Goal: Transaction & Acquisition: Purchase product/service

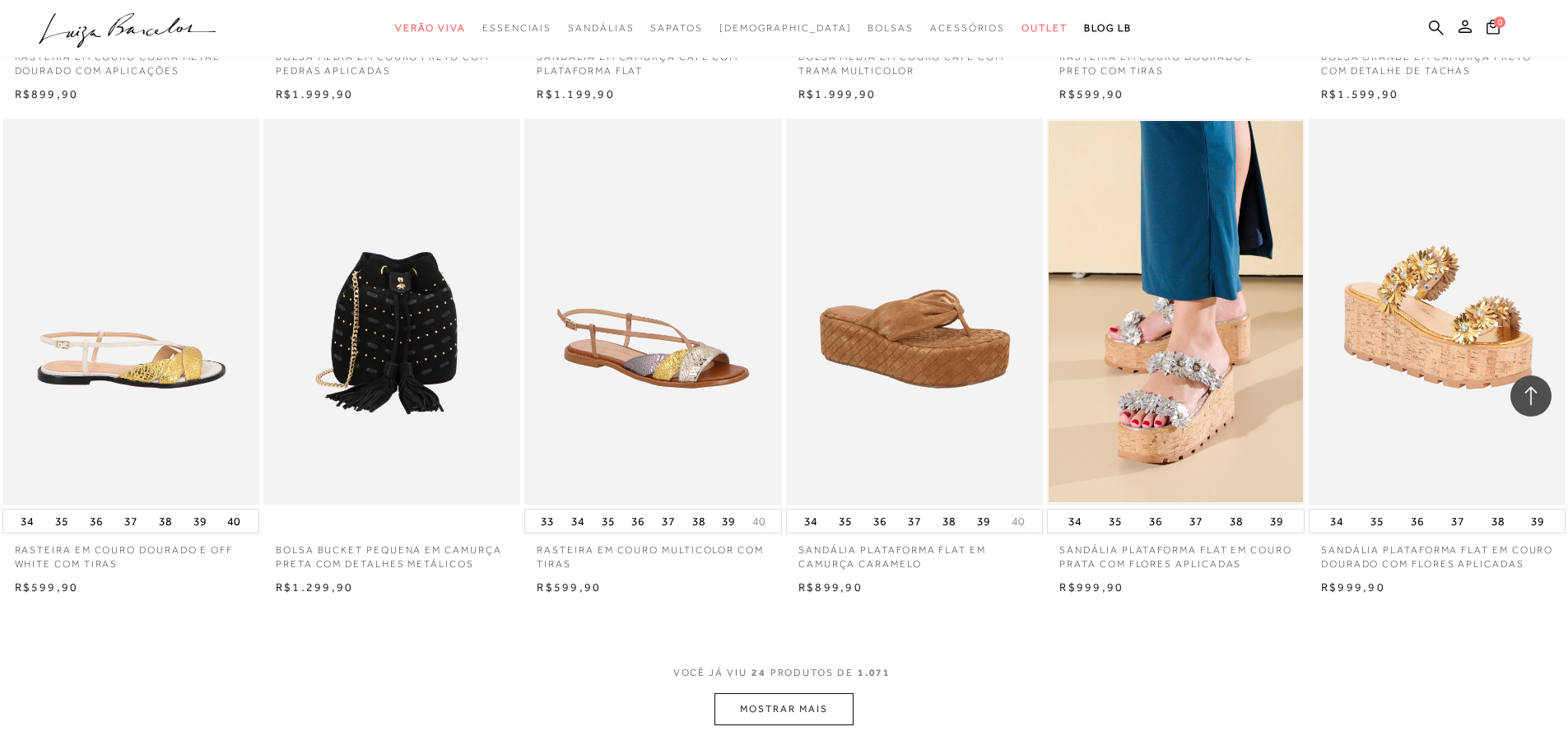
scroll to position [1646, 0]
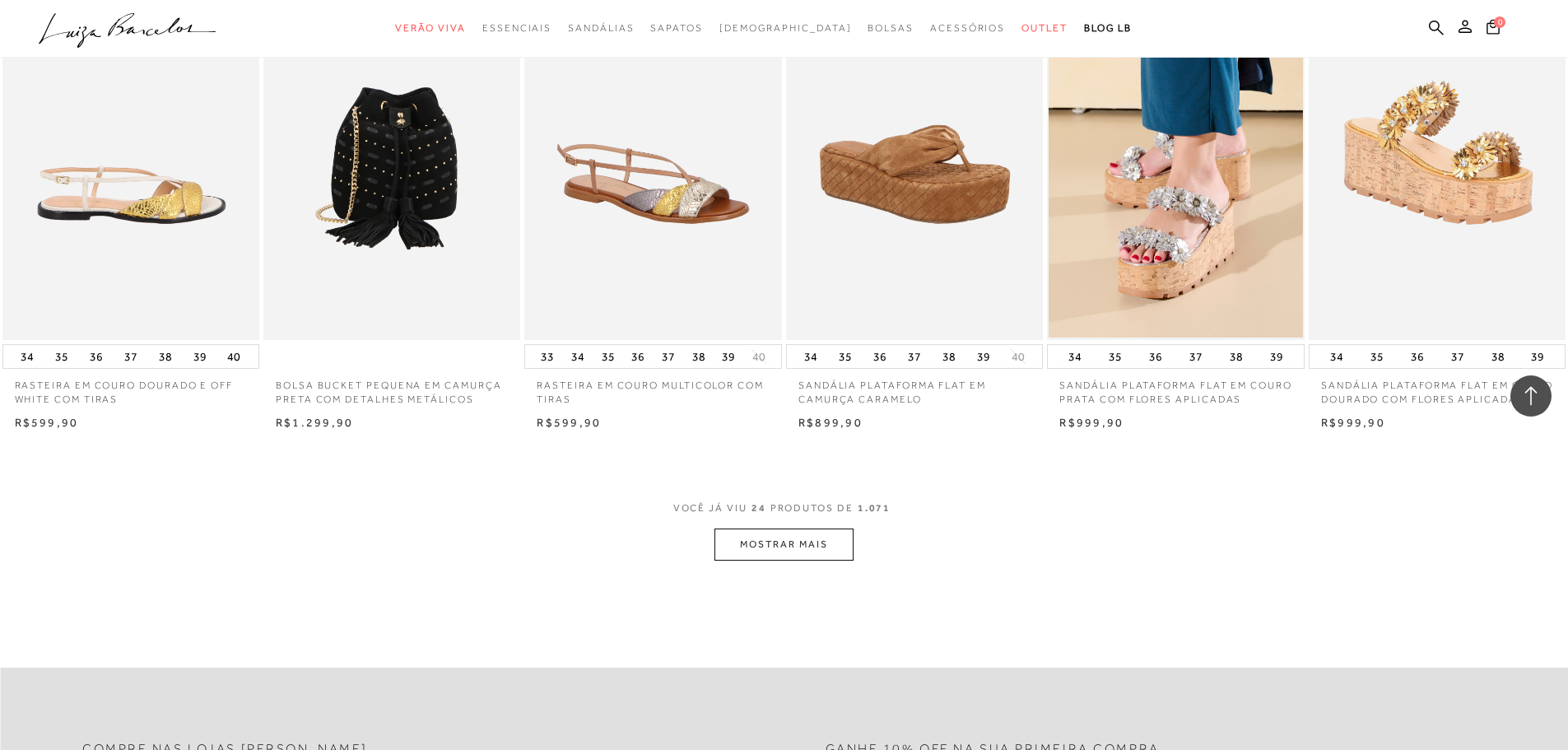
click at [785, 561] on button "MOSTRAR MAIS" at bounding box center [783, 544] width 138 height 32
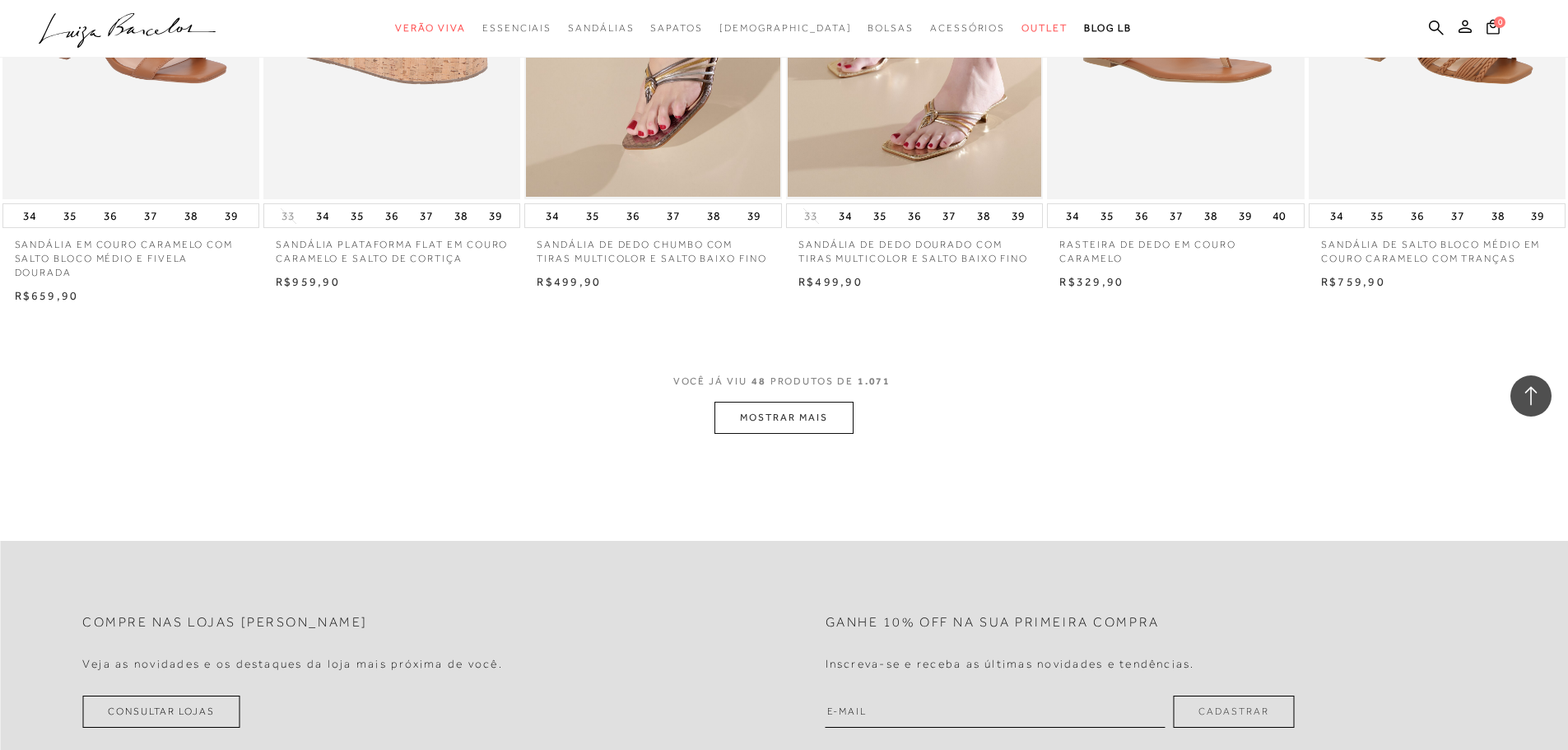
scroll to position [3867, 0]
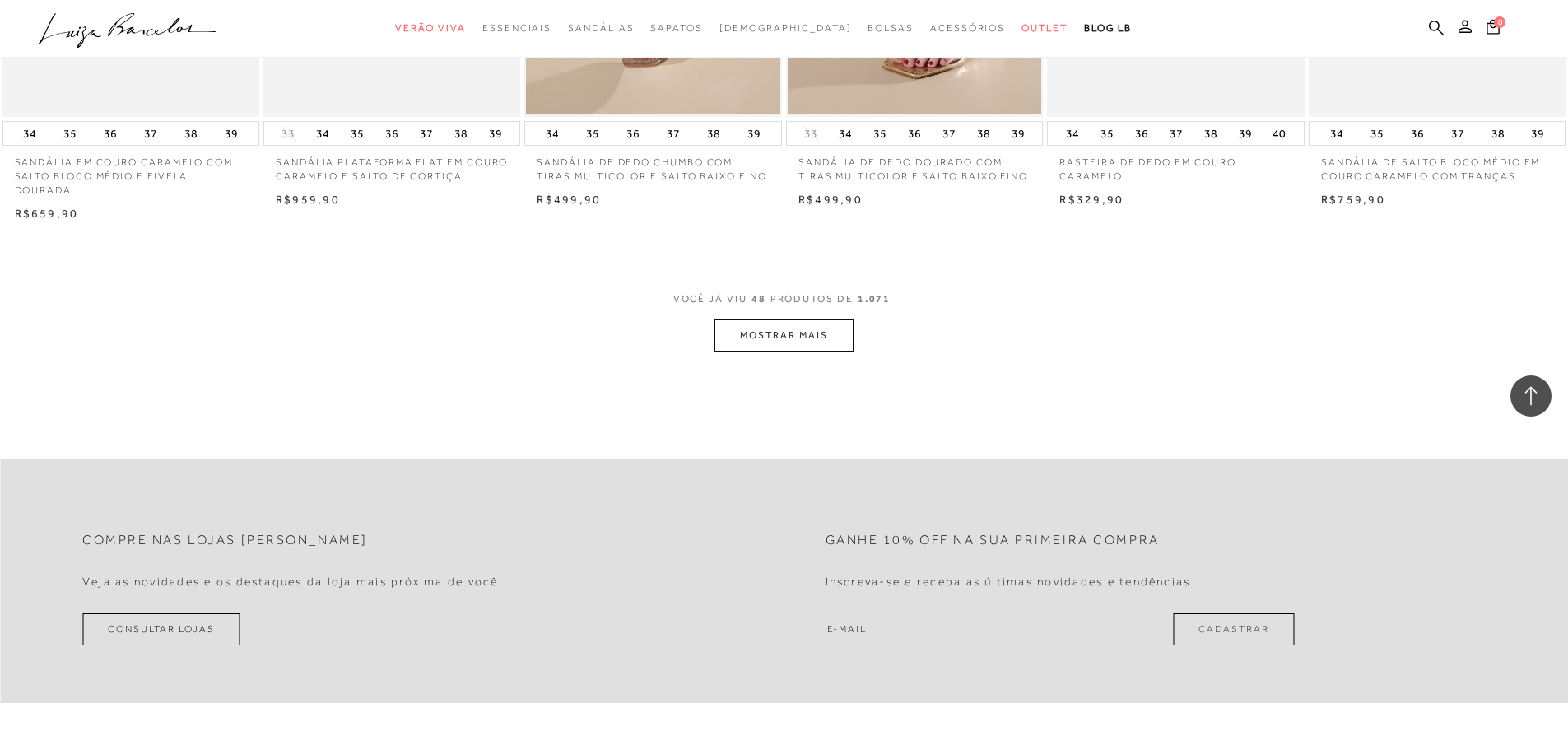
click at [785, 345] on button "MOSTRAR MAIS" at bounding box center [783, 335] width 138 height 32
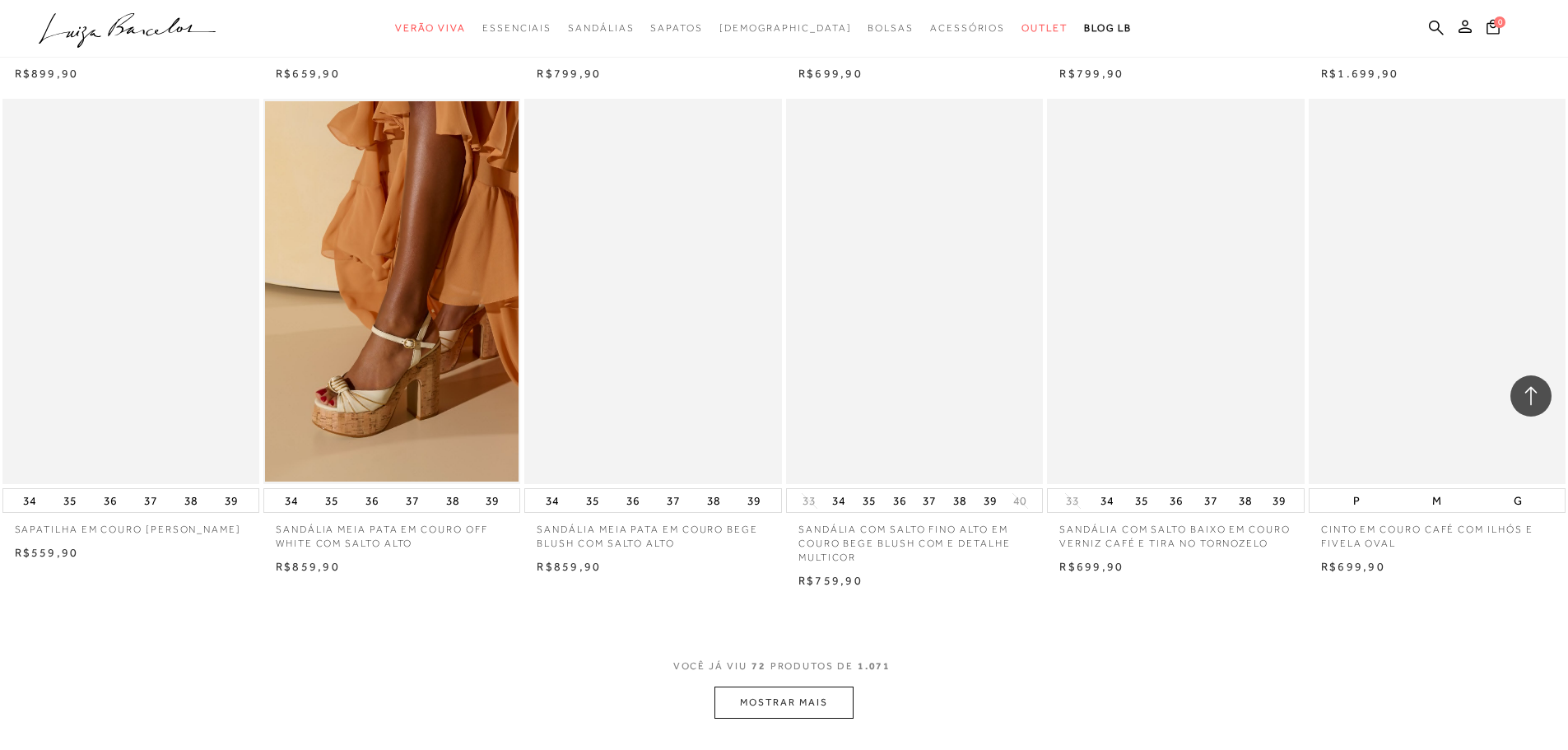
scroll to position [5842, 0]
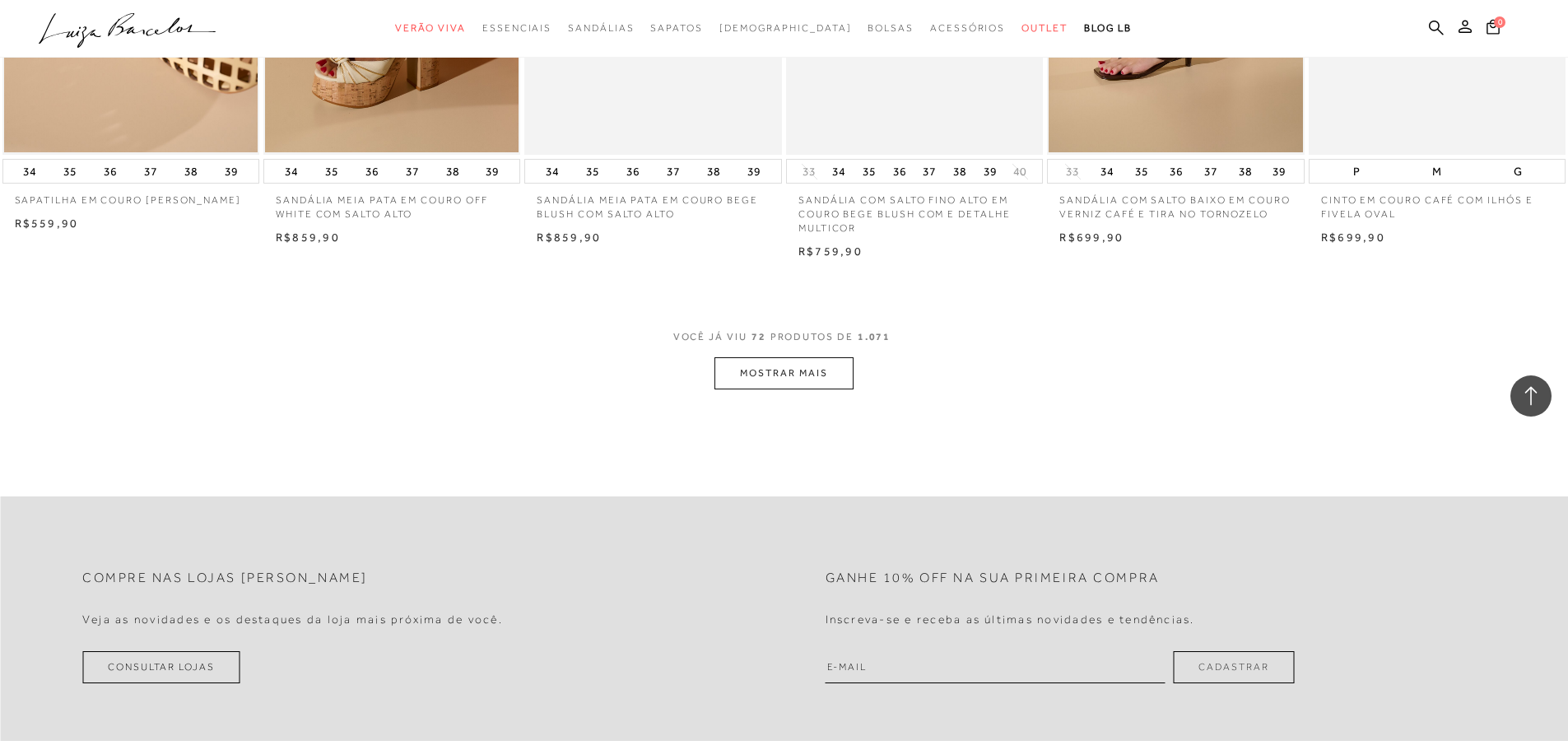
click at [773, 382] on button "MOSTRAR MAIS" at bounding box center [783, 373] width 138 height 32
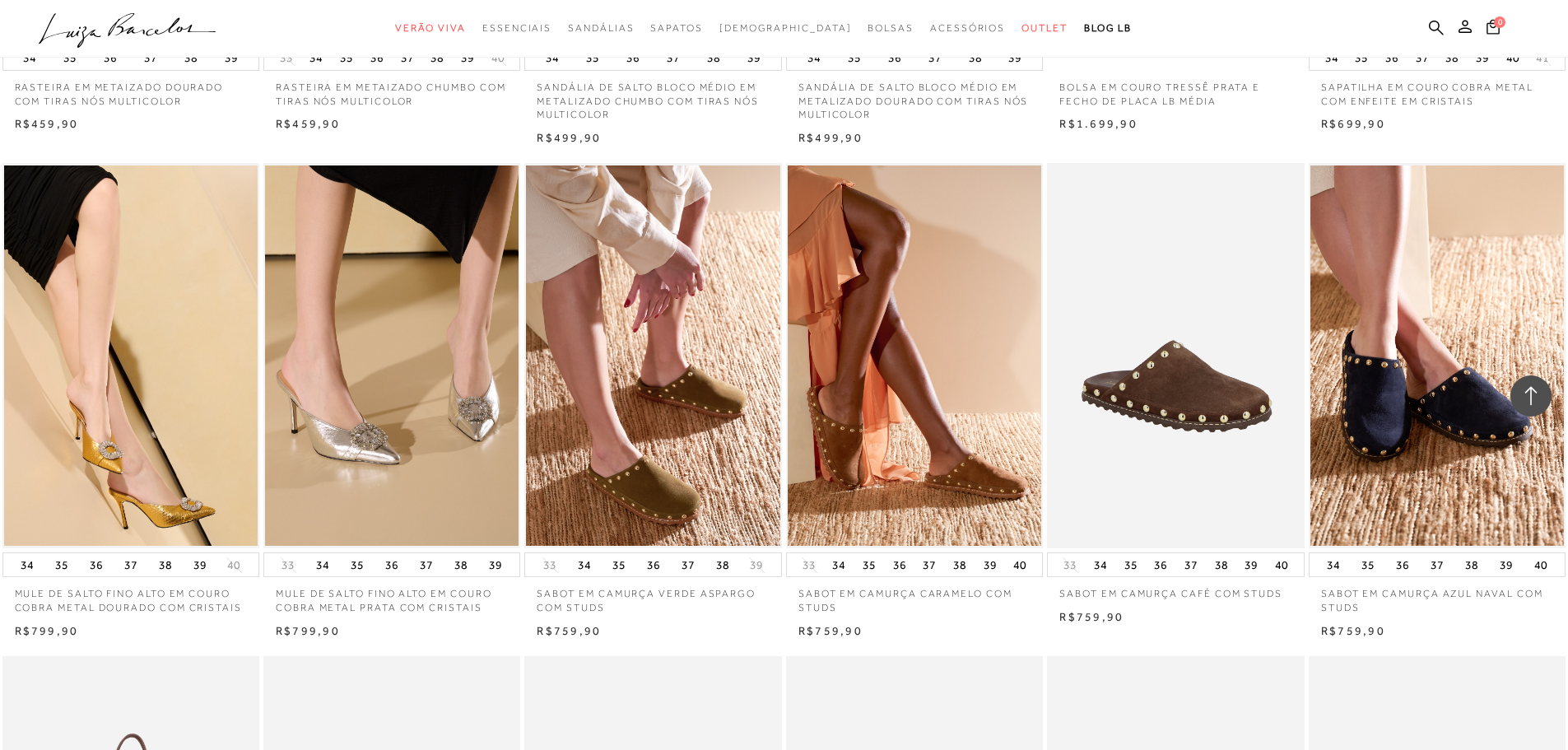
scroll to position [7653, 0]
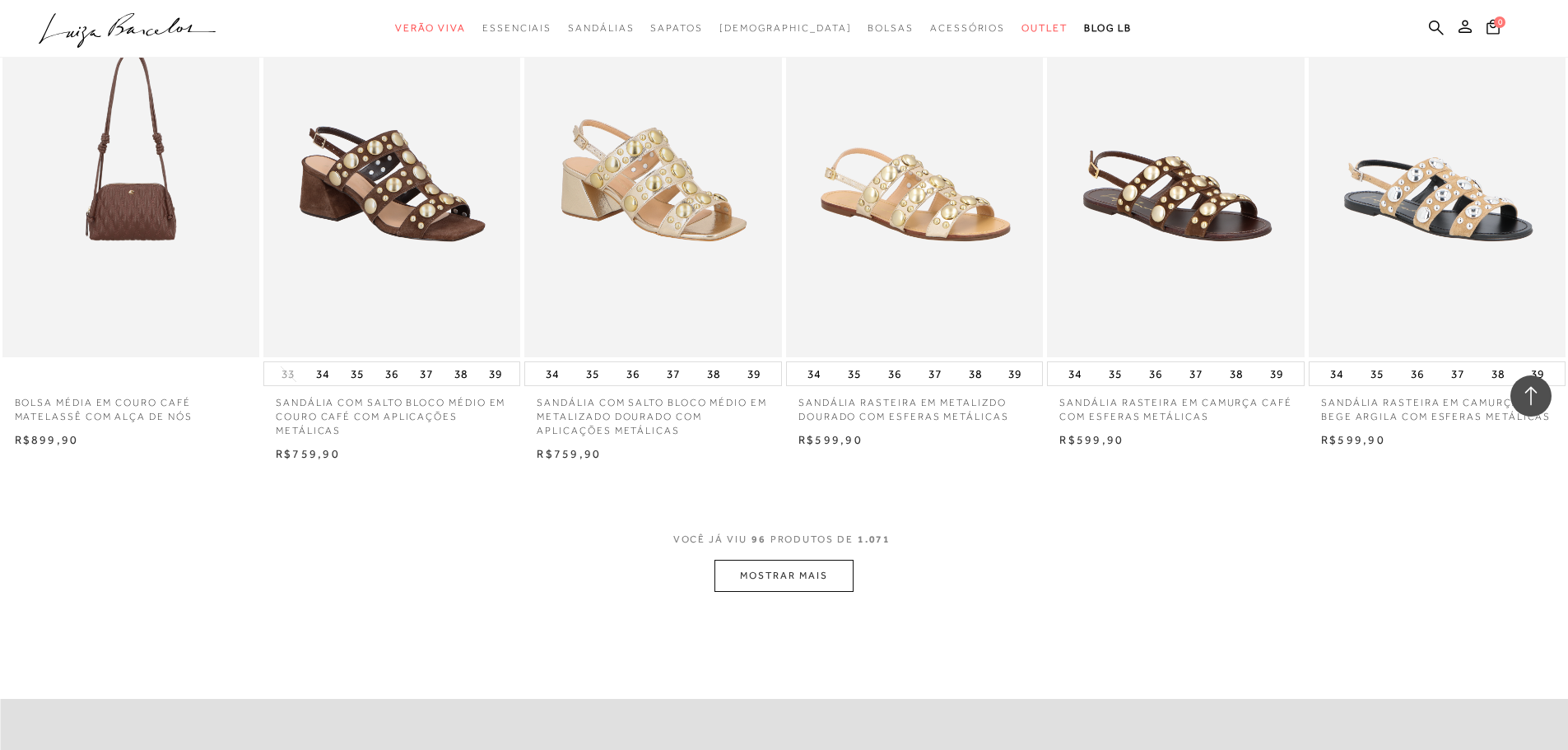
click at [776, 589] on button "MOSTRAR MAIS" at bounding box center [783, 576] width 138 height 32
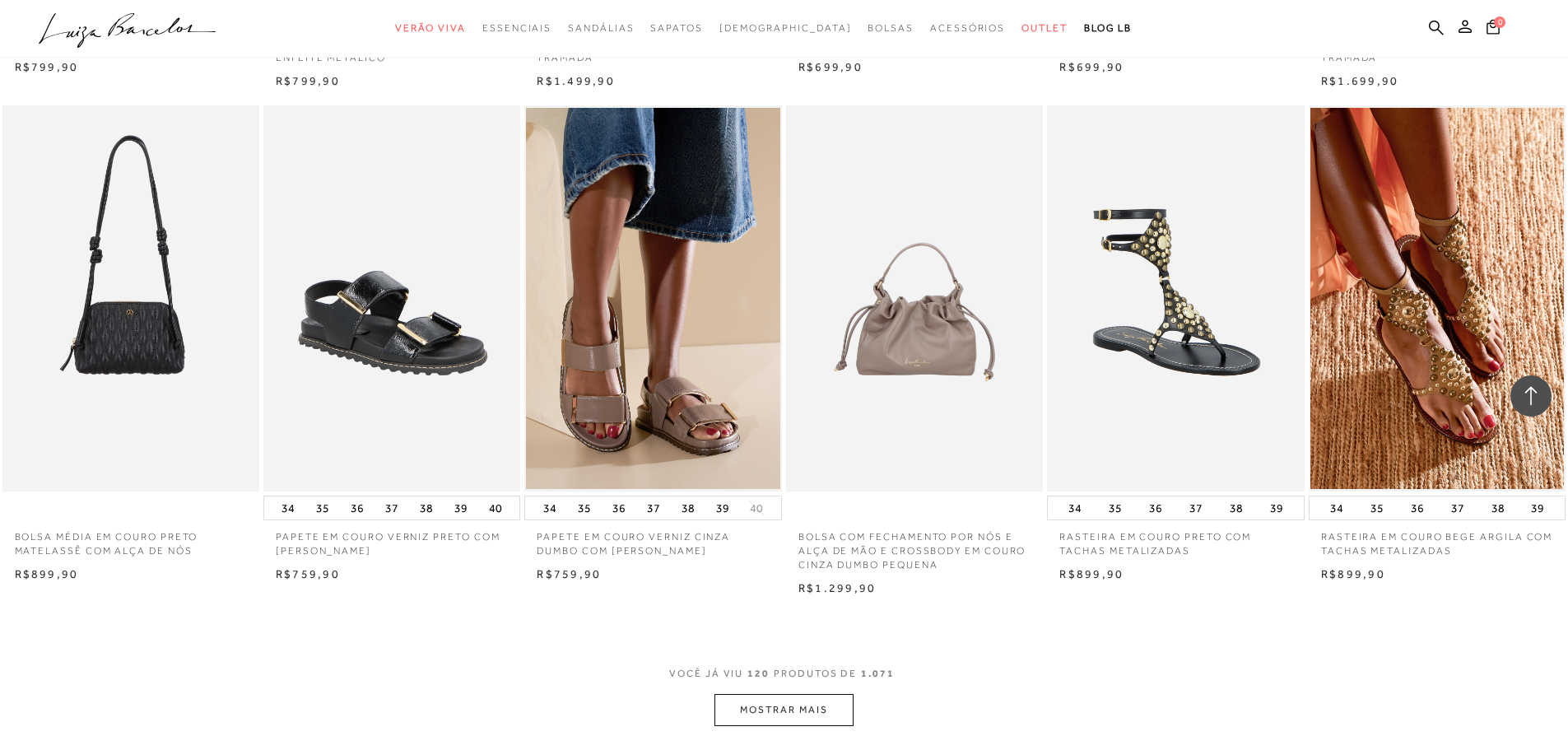
scroll to position [9792, 0]
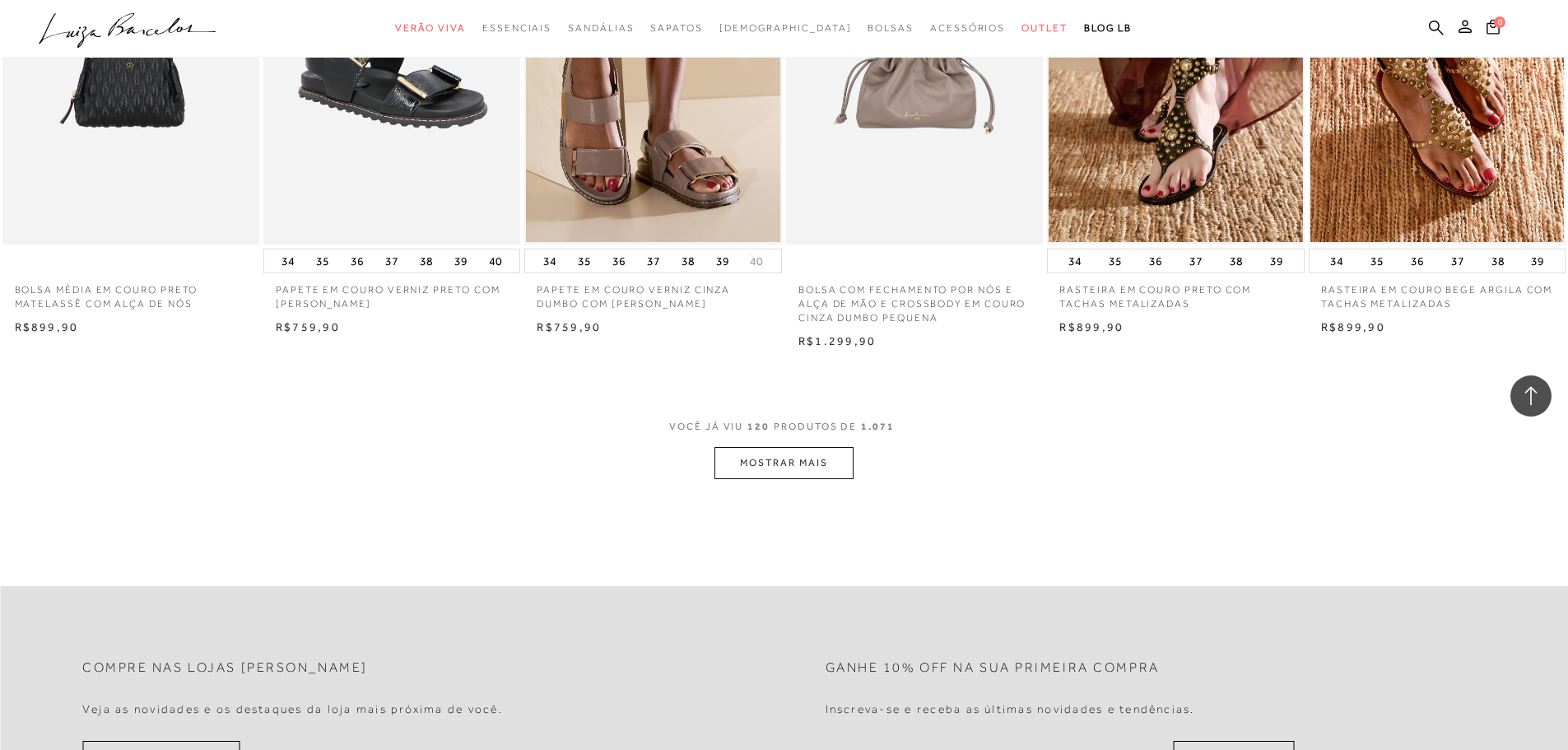
click at [808, 479] on button "MOSTRAR MAIS" at bounding box center [783, 463] width 138 height 32
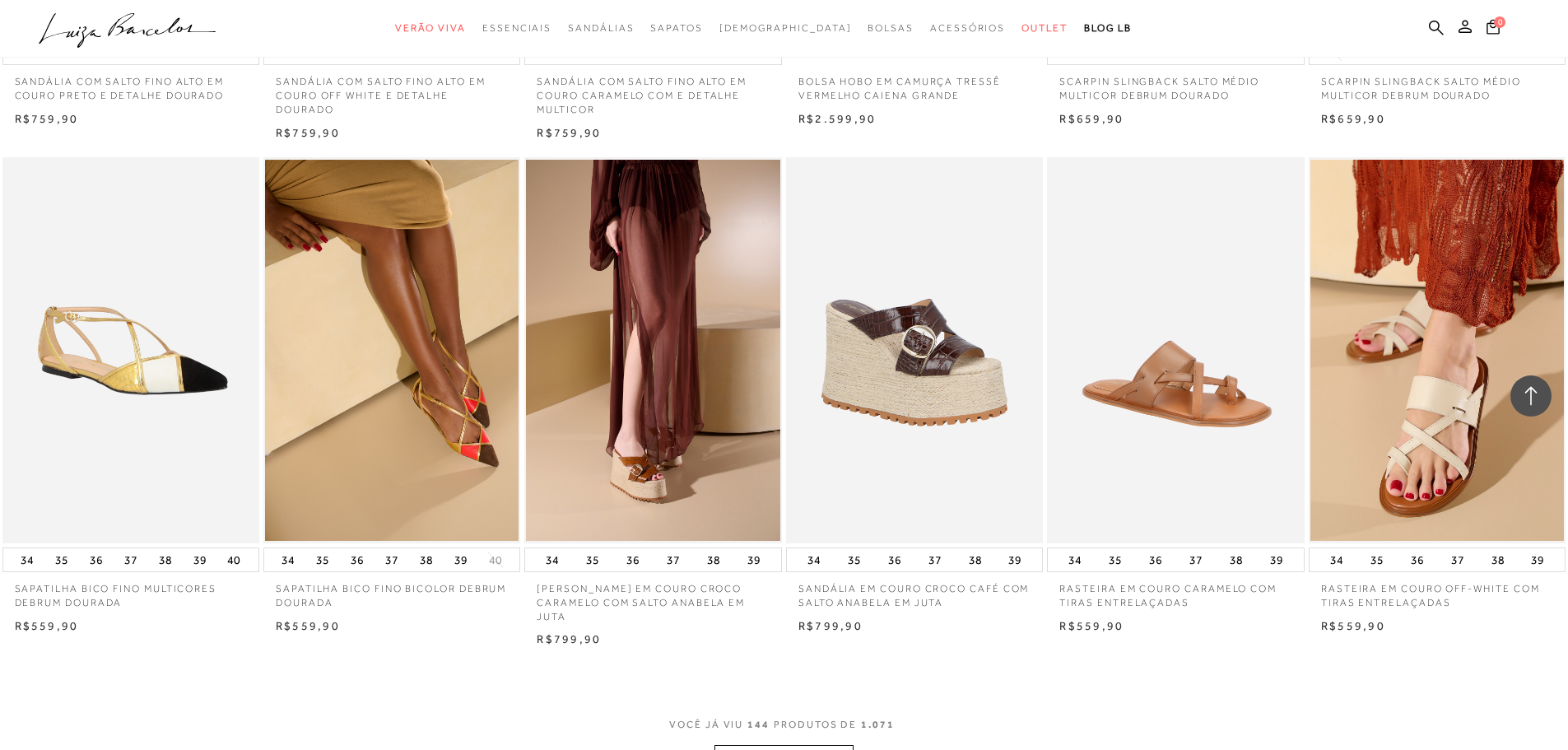
scroll to position [11849, 0]
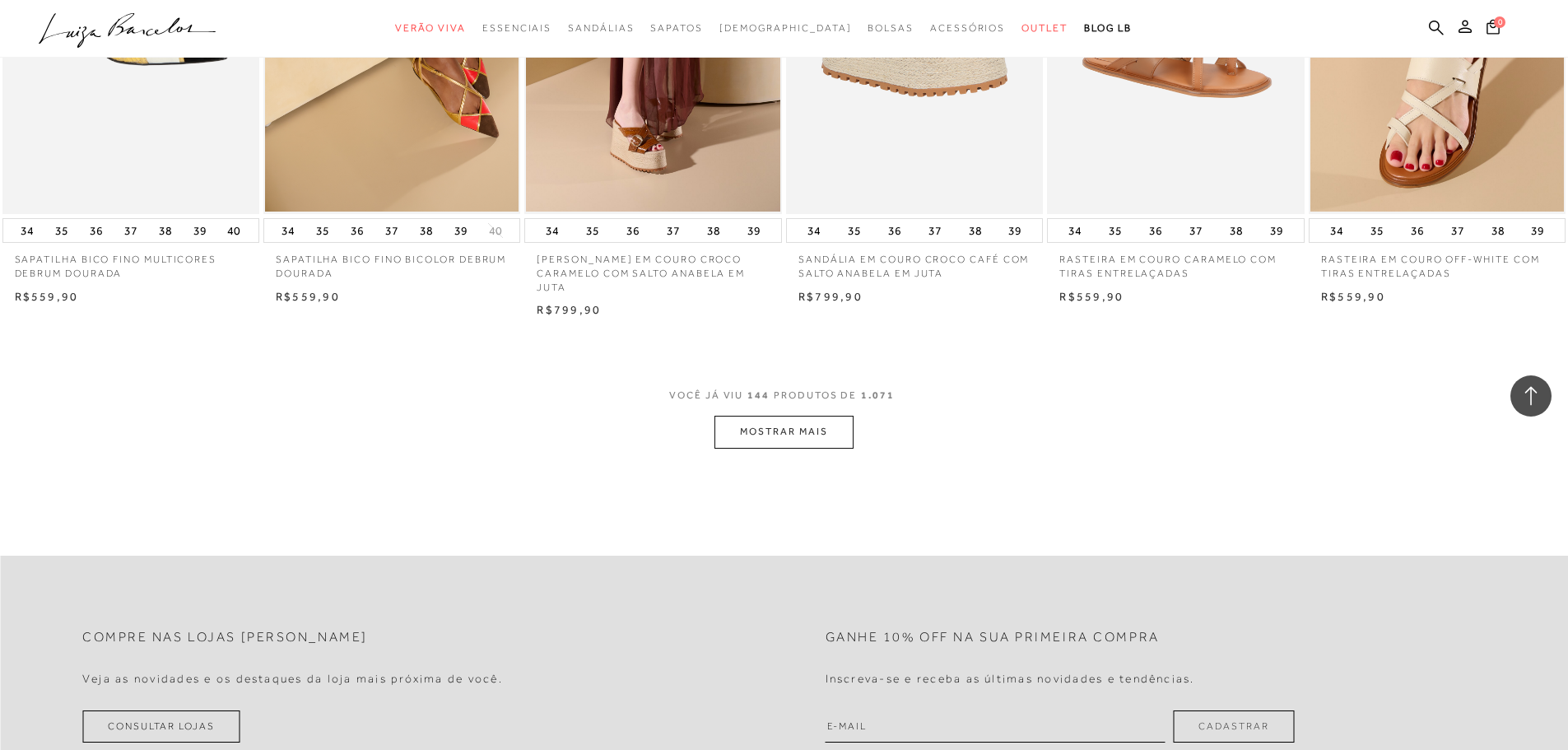
click at [777, 448] on button "MOSTRAR MAIS" at bounding box center [783, 432] width 138 height 32
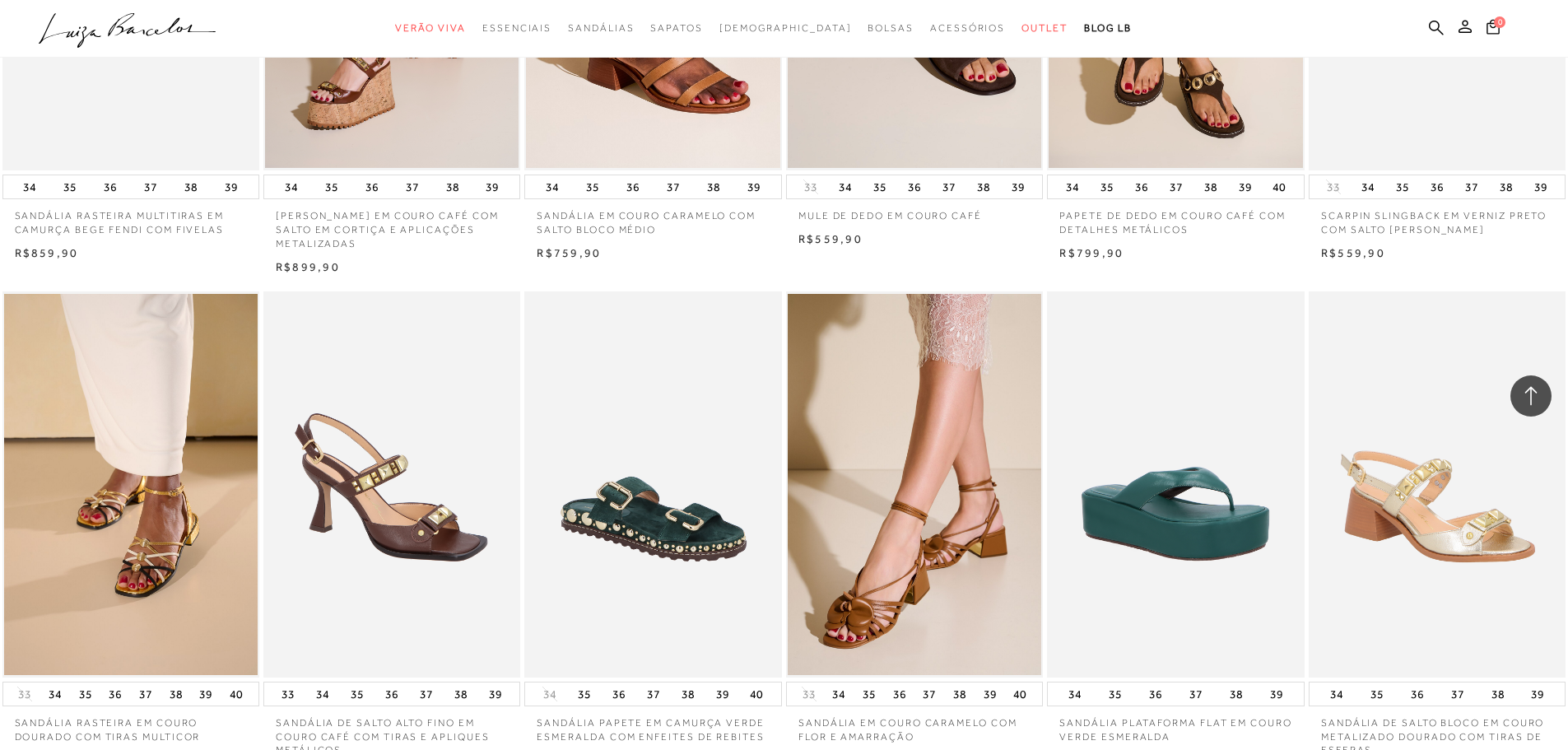
scroll to position [13742, 0]
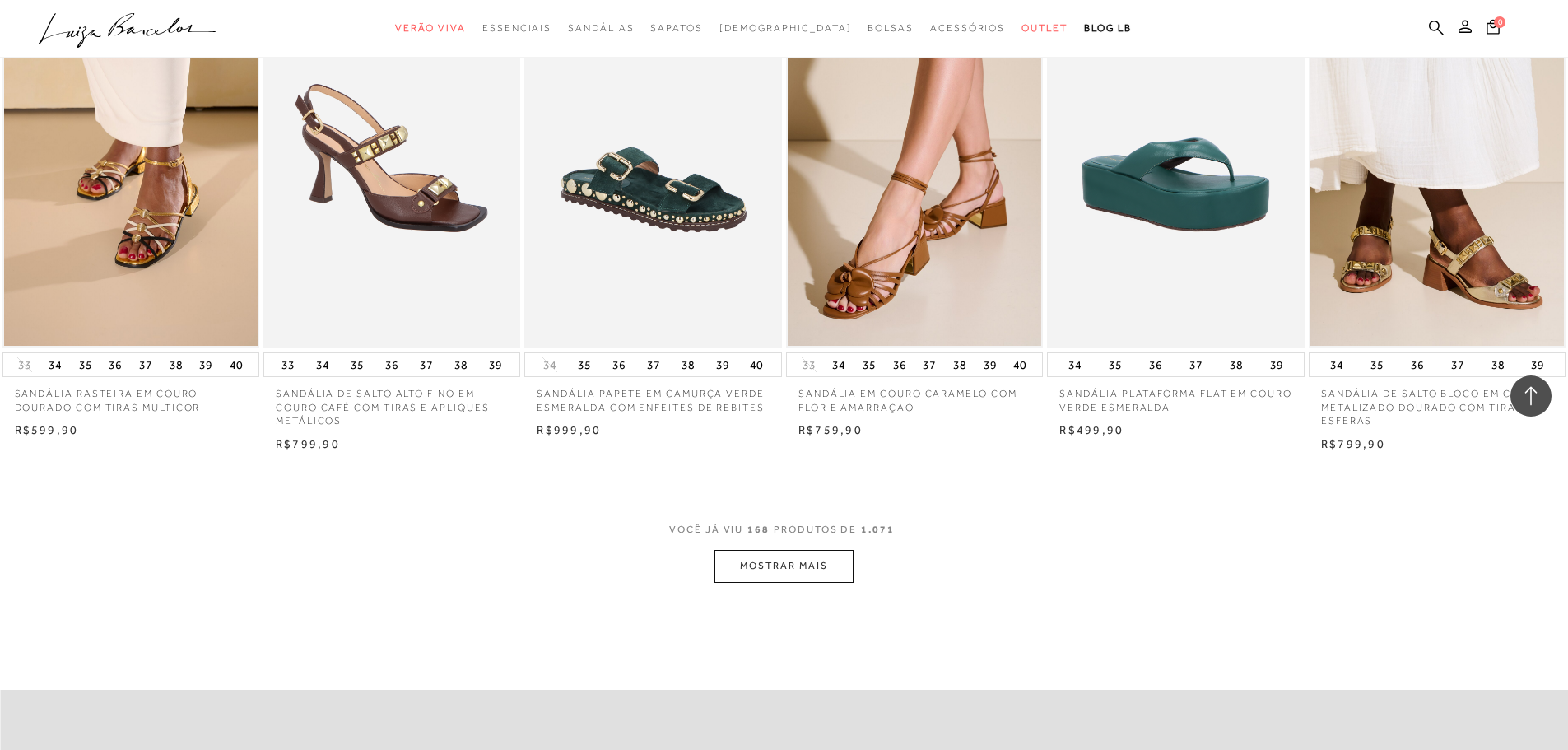
click at [765, 581] on button "MOSTRAR MAIS" at bounding box center [783, 566] width 138 height 32
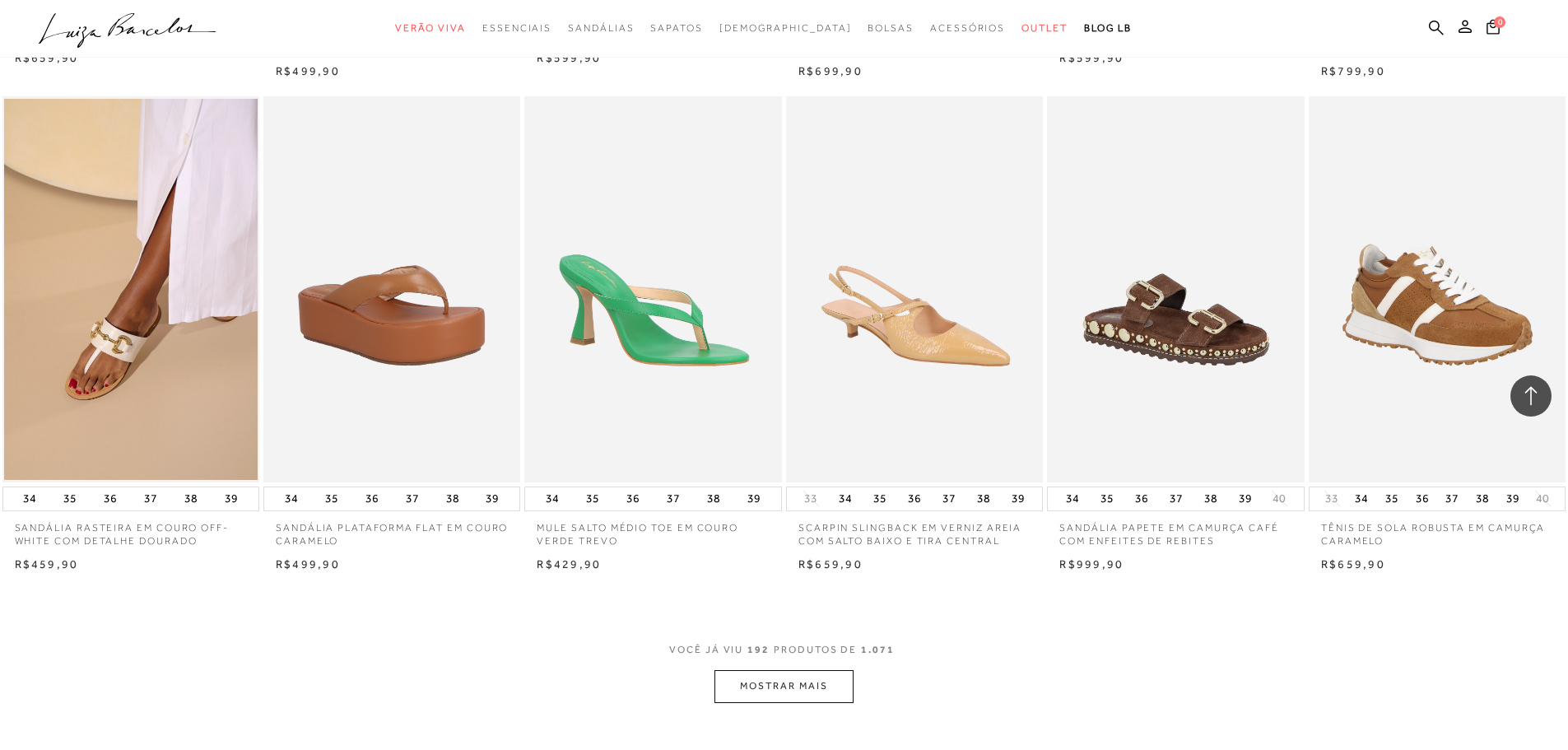
scroll to position [15718, 0]
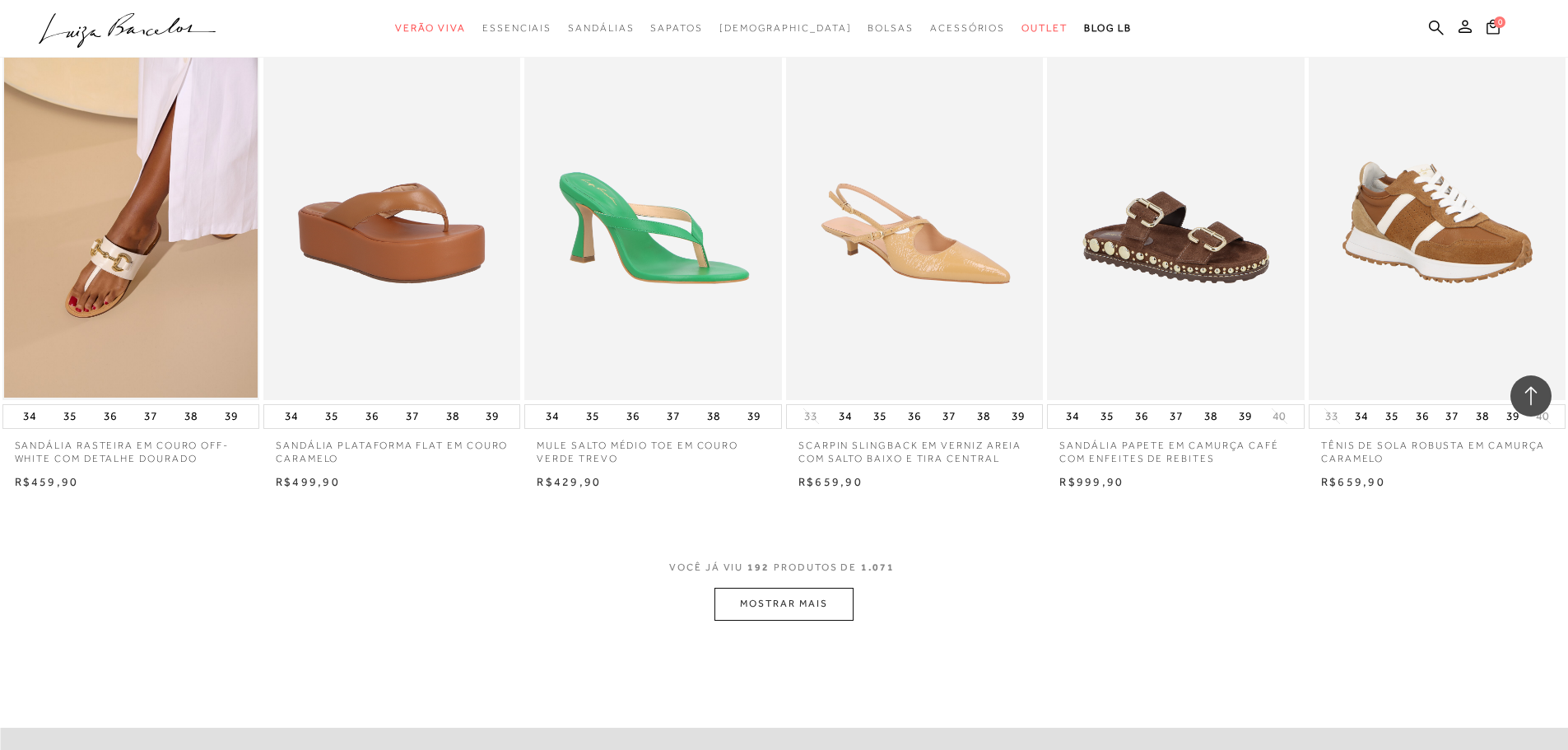
click at [789, 617] on button "MOSTRAR MAIS" at bounding box center [783, 604] width 138 height 32
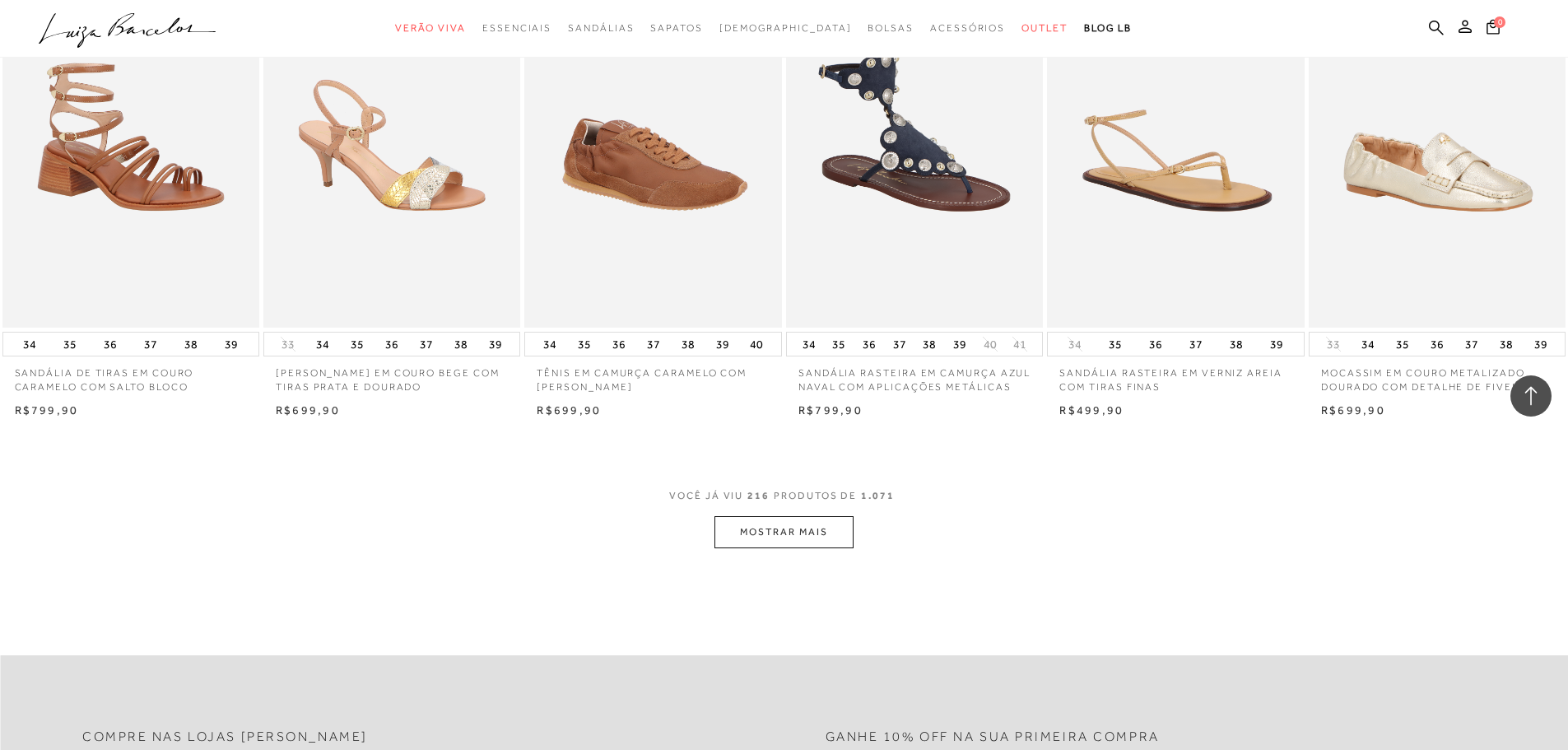
scroll to position [17939, 0]
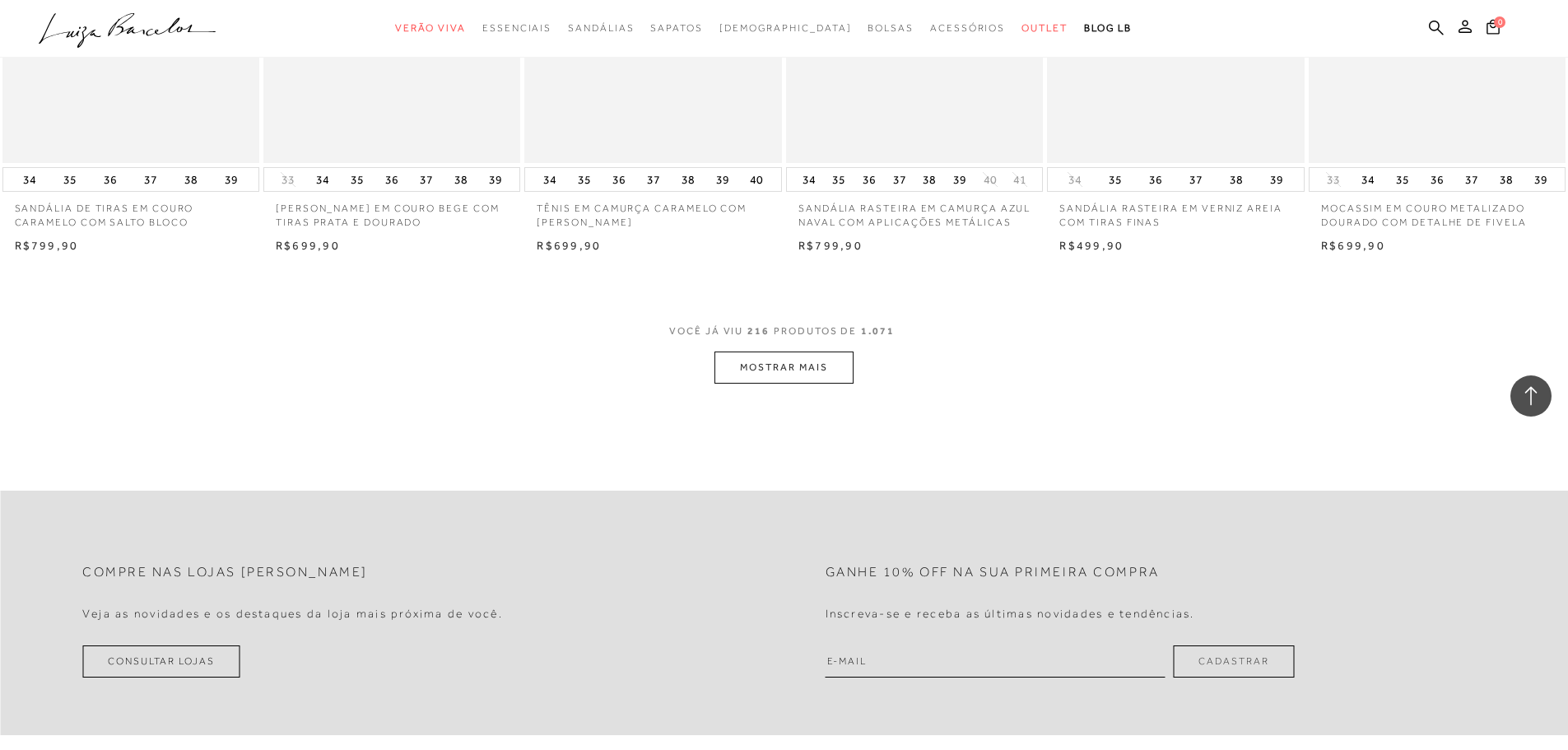
click at [789, 383] on button "MOSTRAR MAIS" at bounding box center [783, 368] width 138 height 32
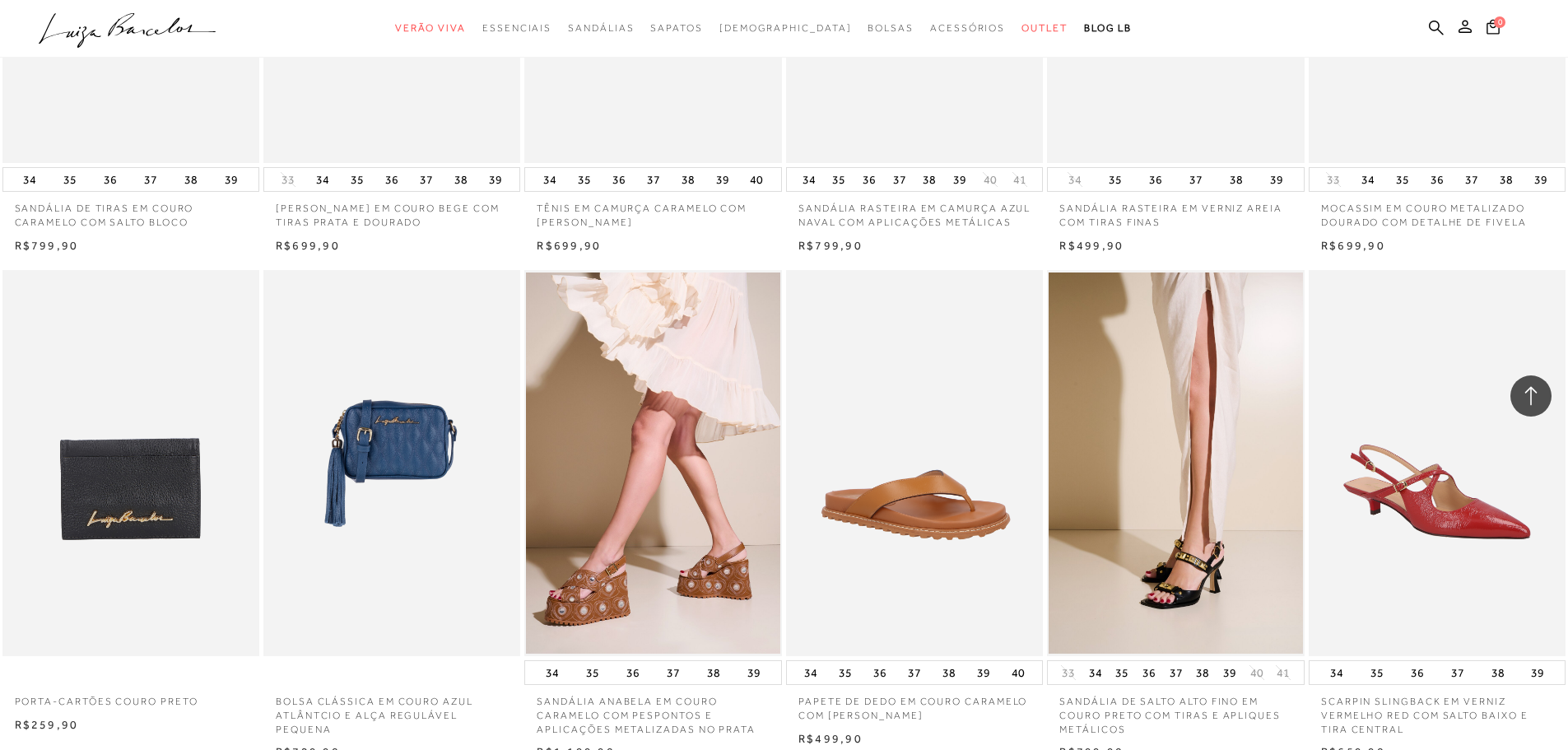
scroll to position [17610, 0]
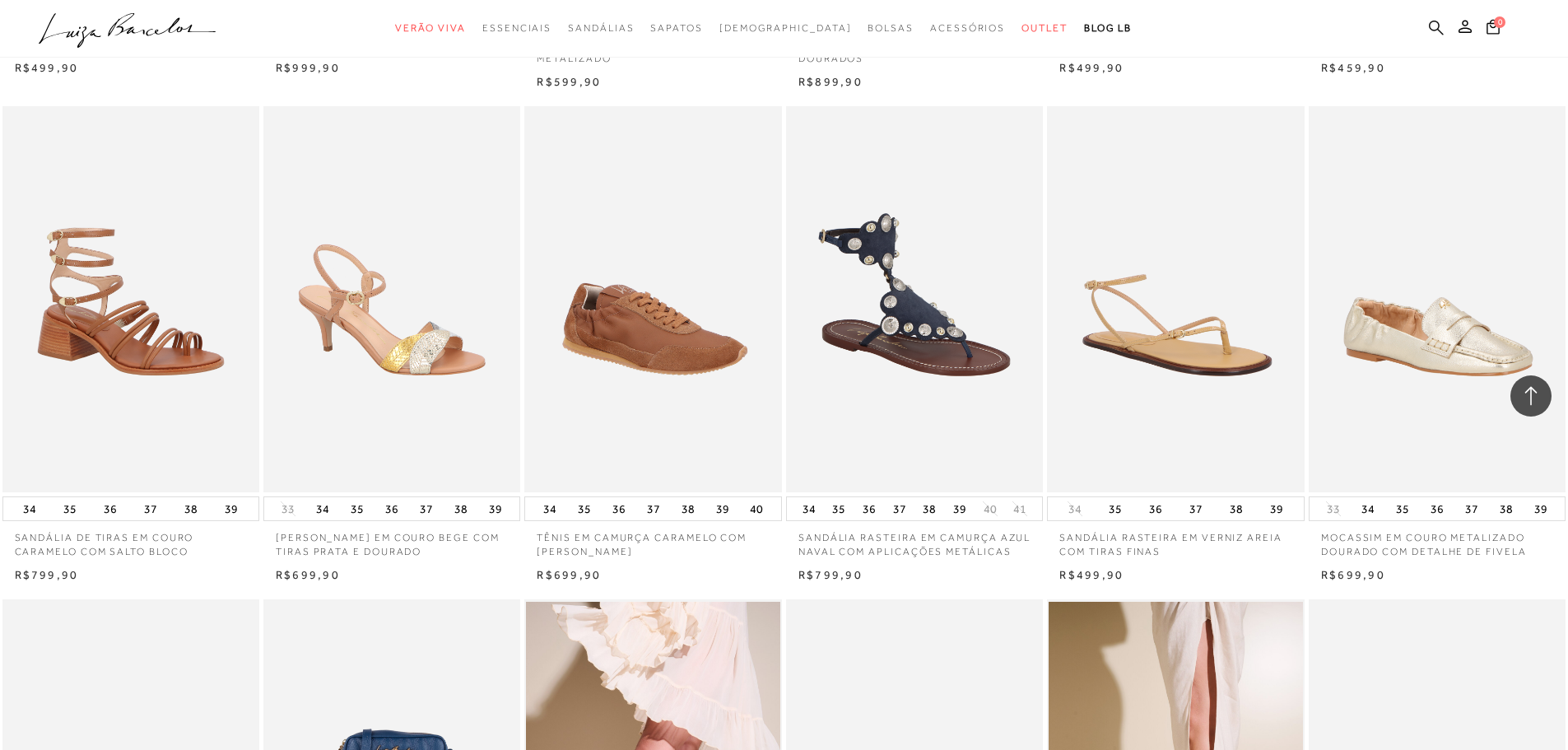
click at [1434, 23] on icon at bounding box center [1436, 27] width 14 height 15
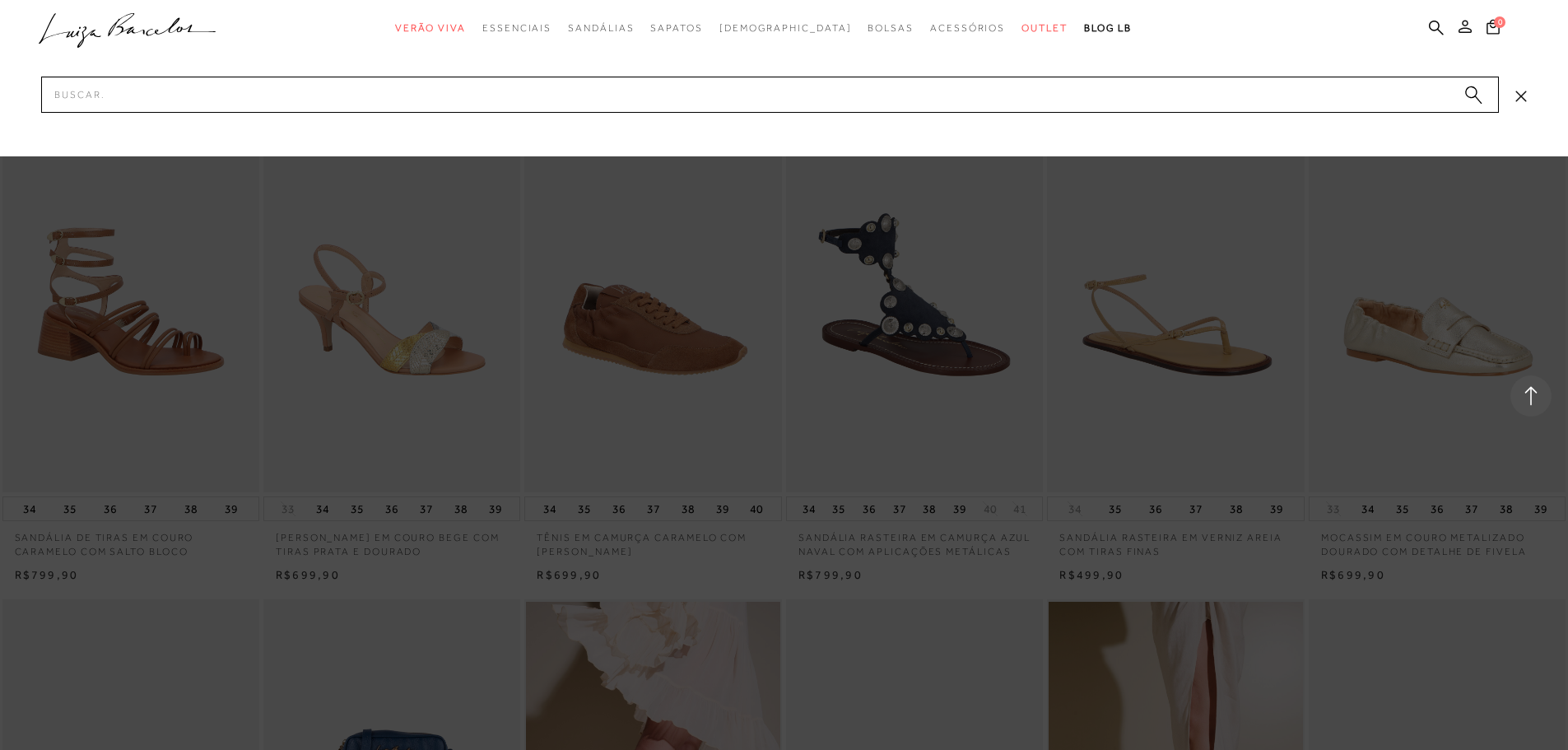
click at [1466, 24] on icon at bounding box center [1465, 26] width 14 height 14
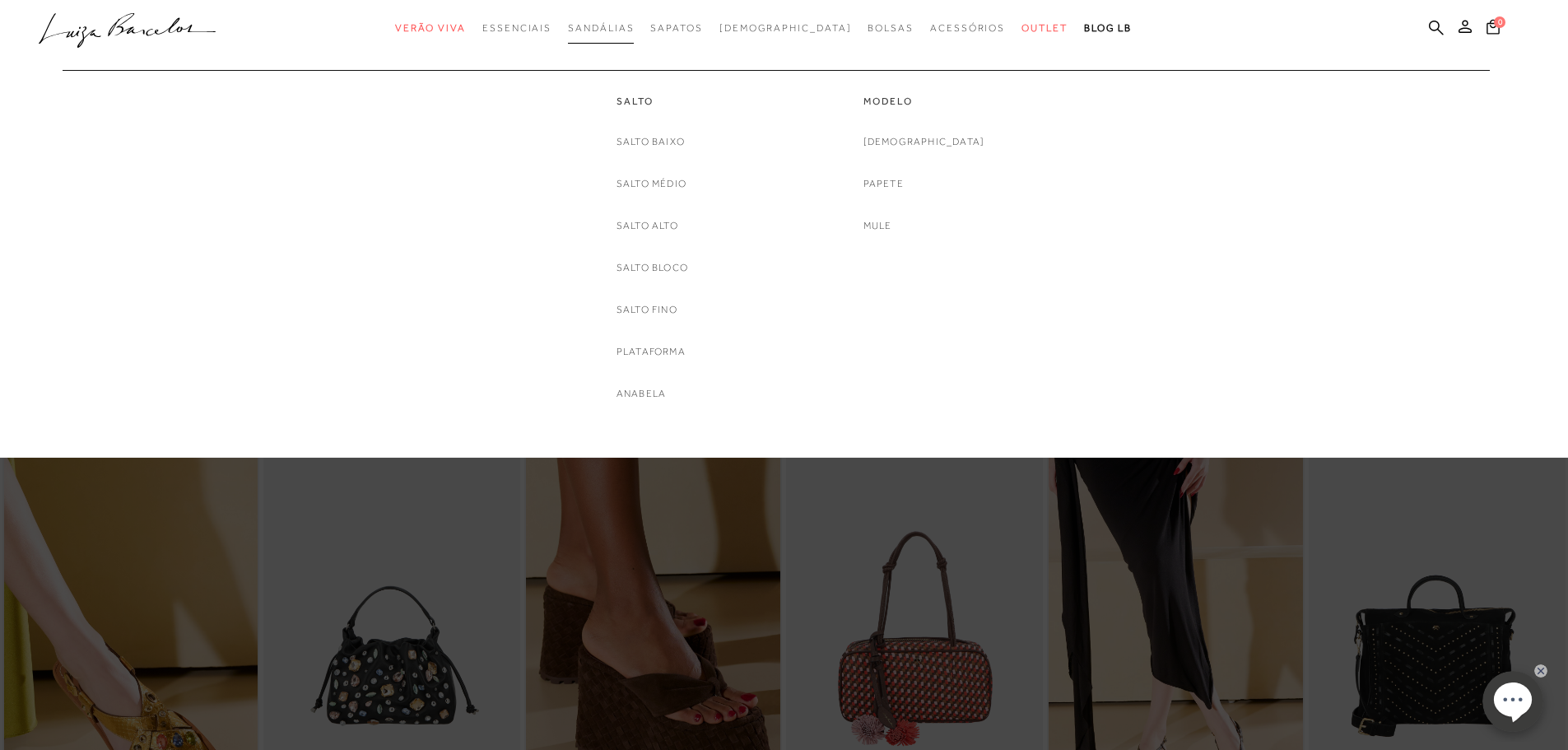
scroll to position [17610, 0]
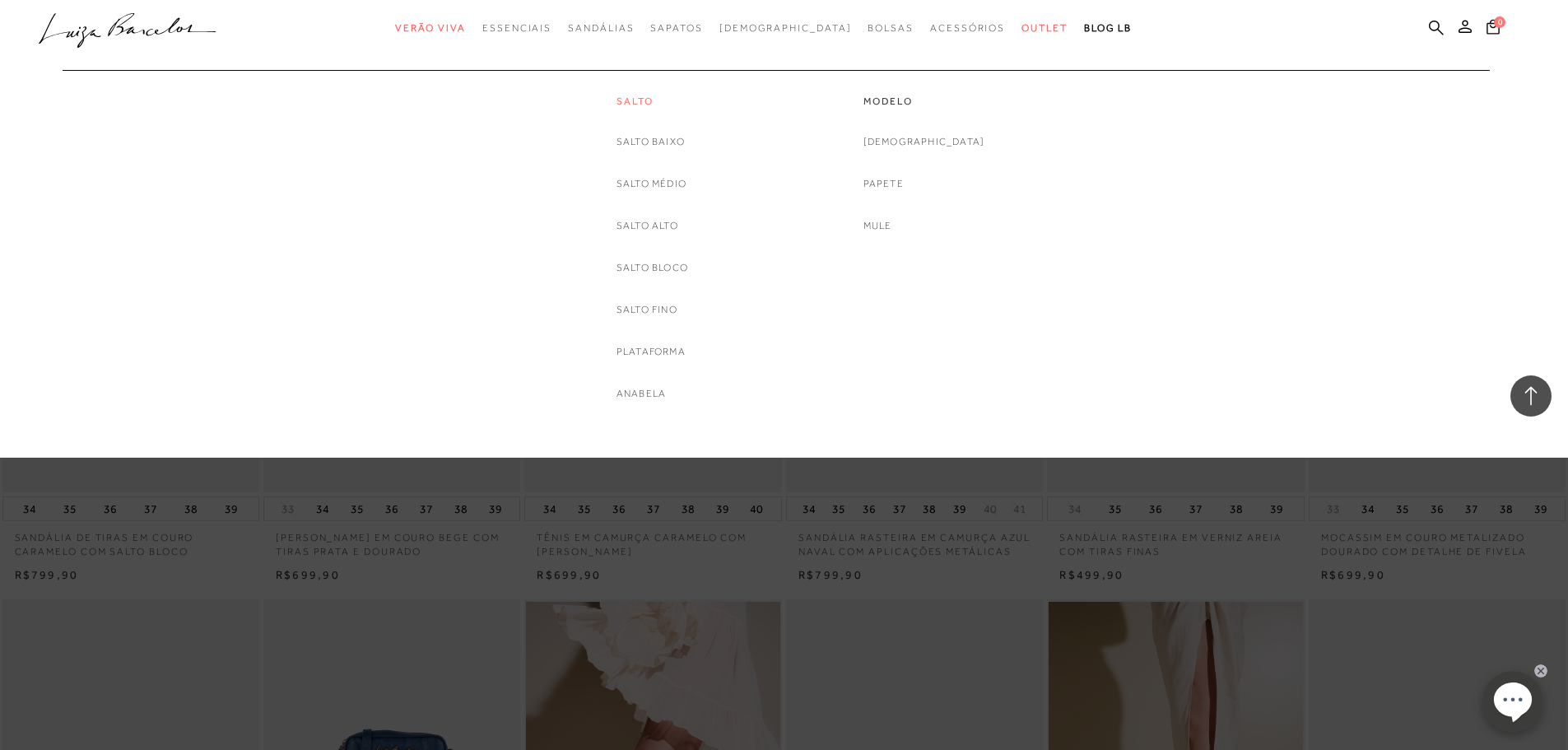
click at [637, 101] on link "Salto" at bounding box center [652, 102] width 71 height 14
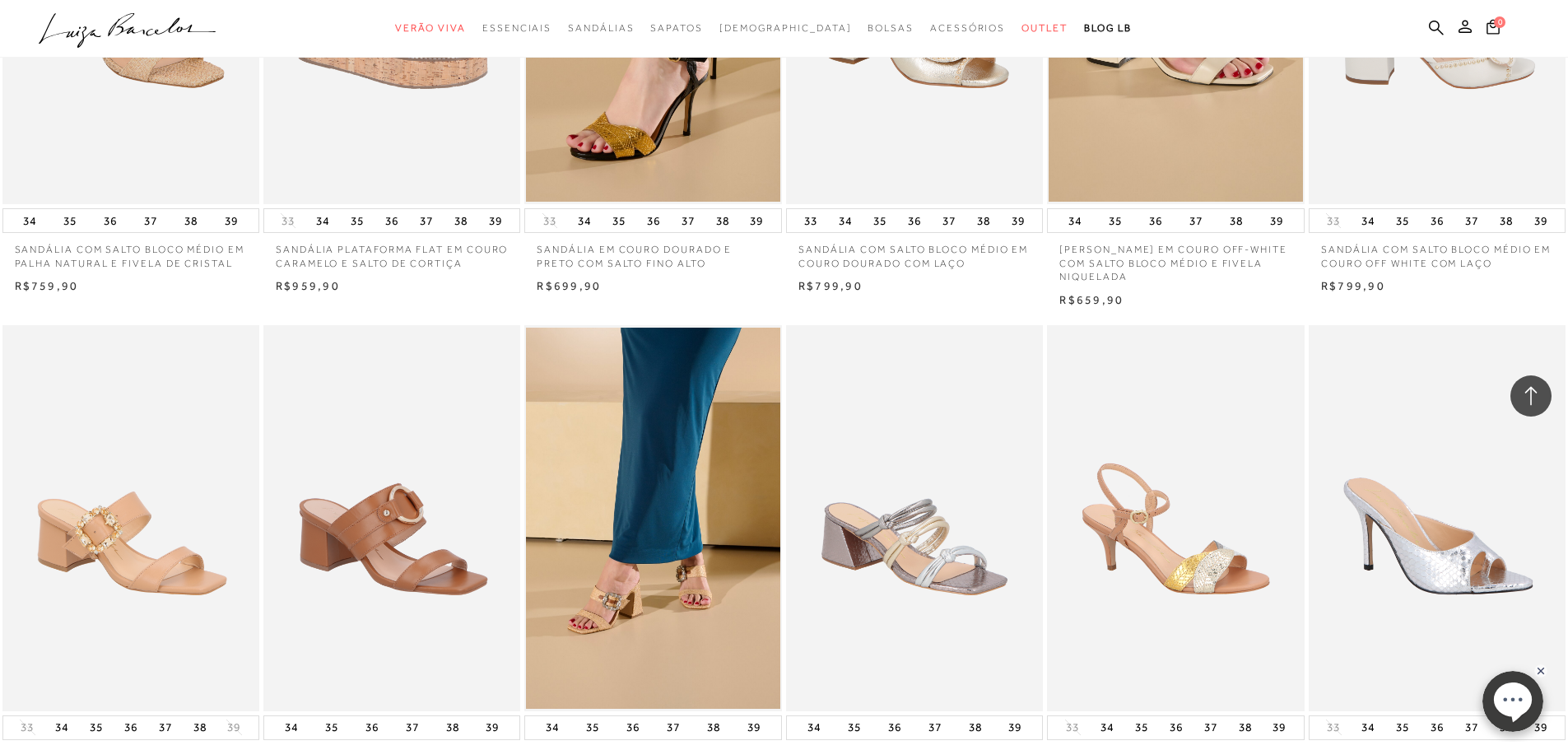
scroll to position [1646, 0]
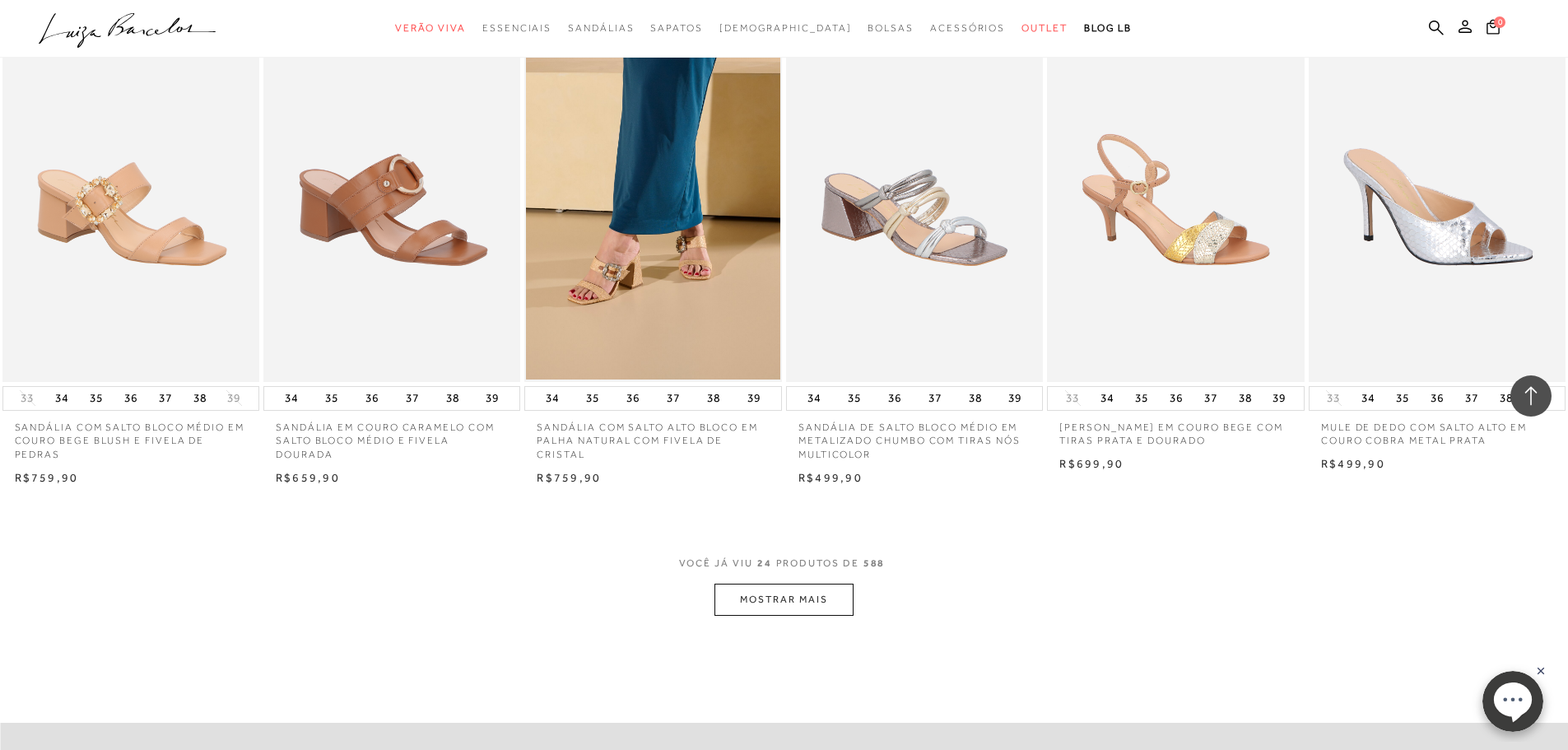
click at [775, 604] on button "MOSTRAR MAIS" at bounding box center [783, 599] width 138 height 32
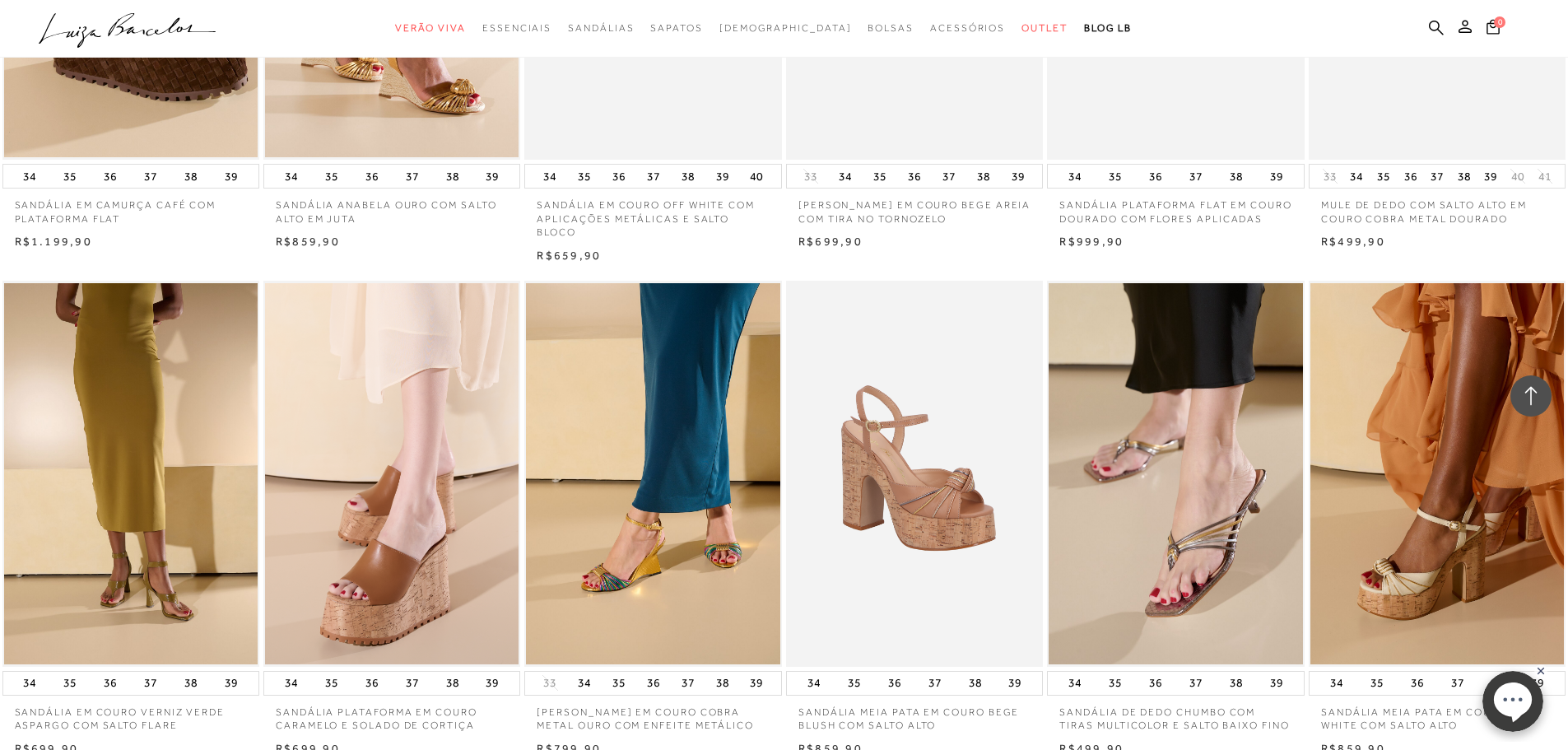
scroll to position [3621, 0]
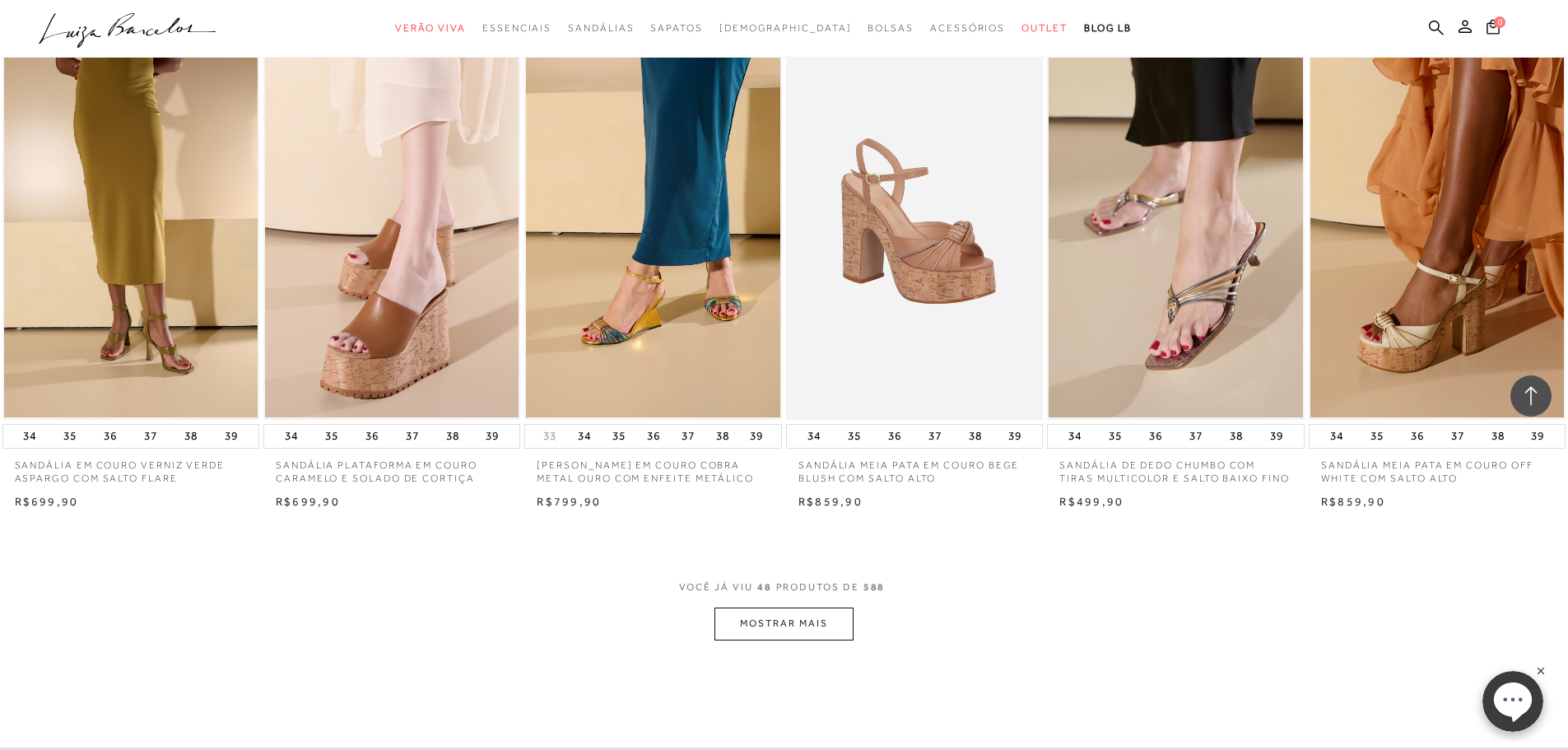
click at [756, 619] on button "MOSTRAR MAIS" at bounding box center [783, 624] width 138 height 32
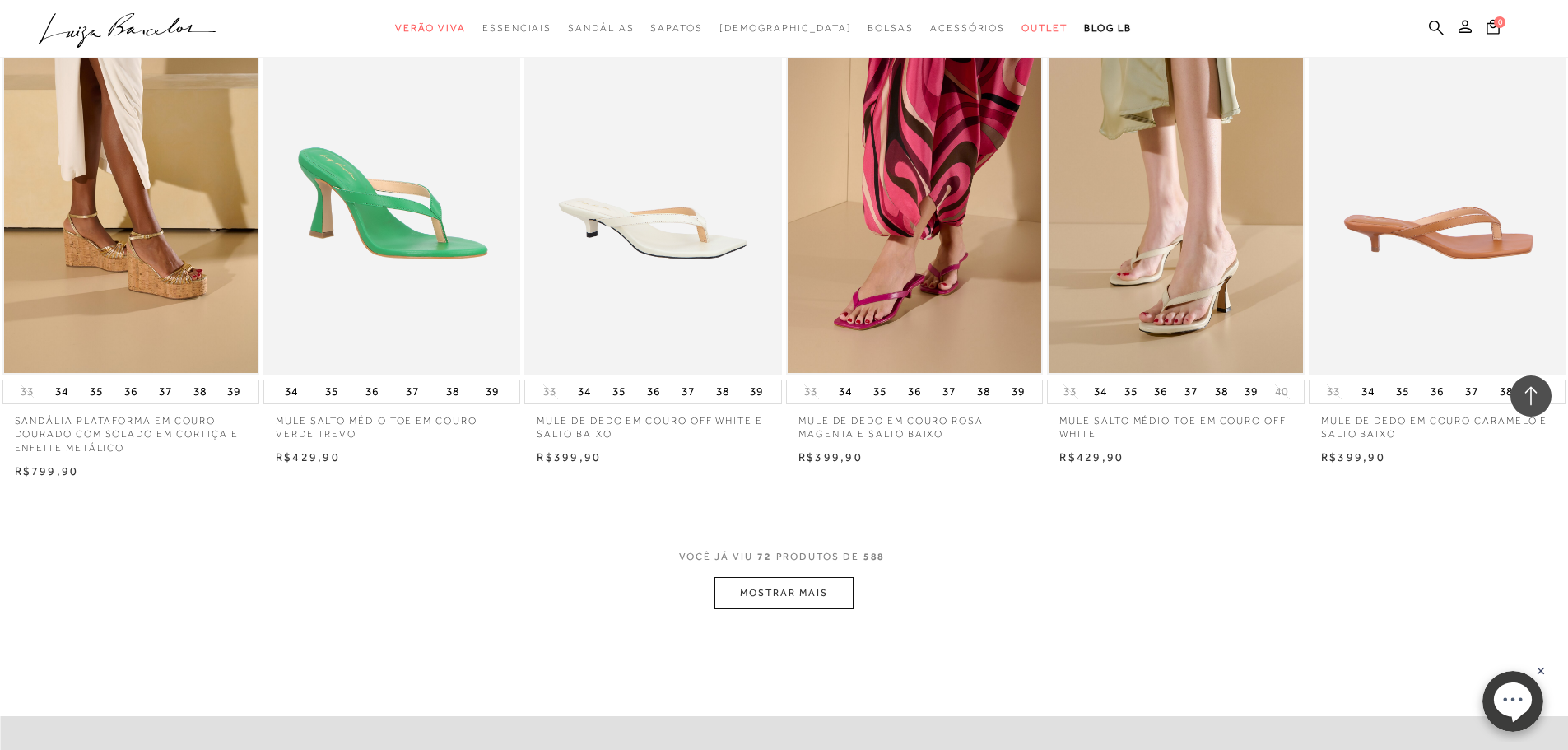
scroll to position [5760, 0]
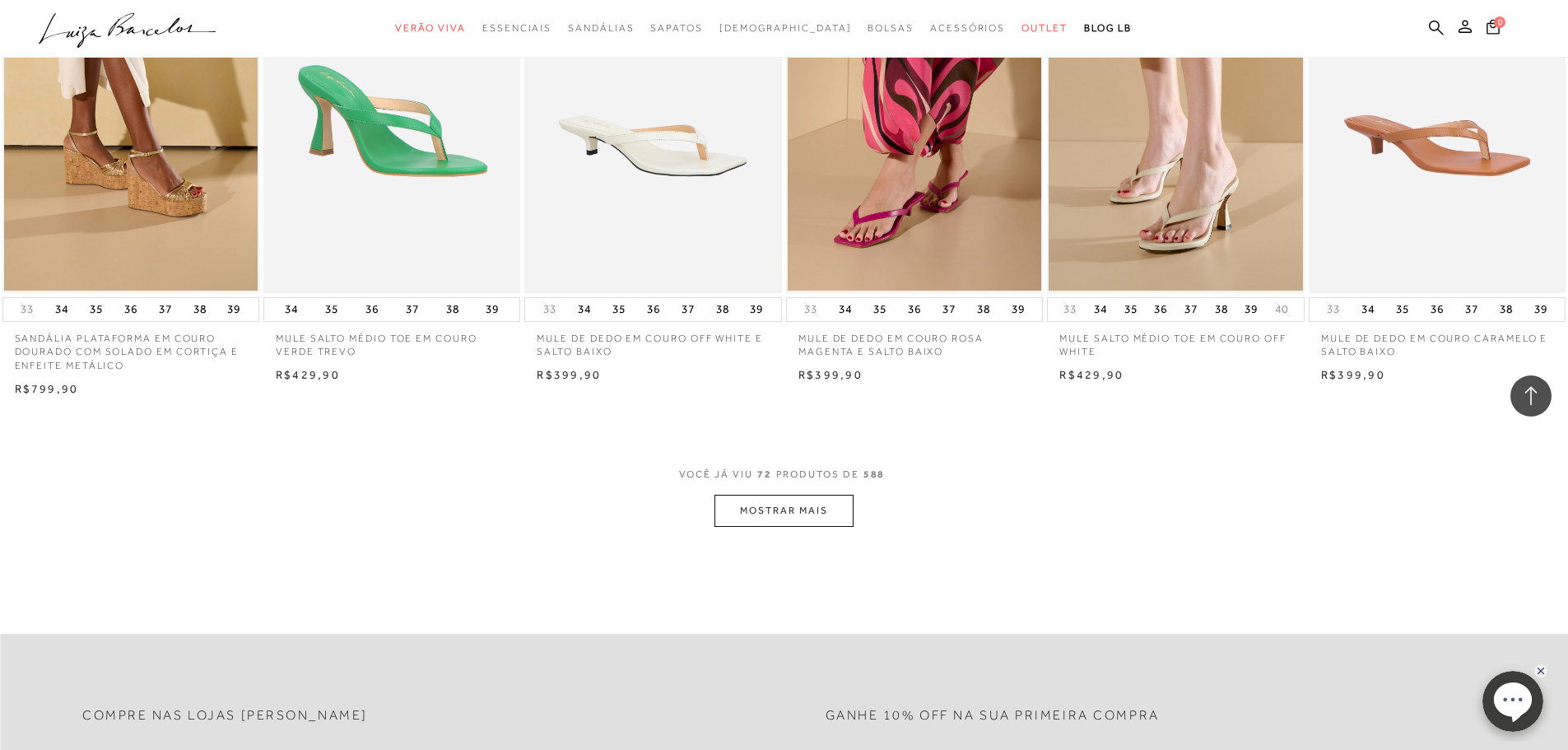
click at [791, 512] on button "MOSTRAR MAIS" at bounding box center [783, 511] width 138 height 32
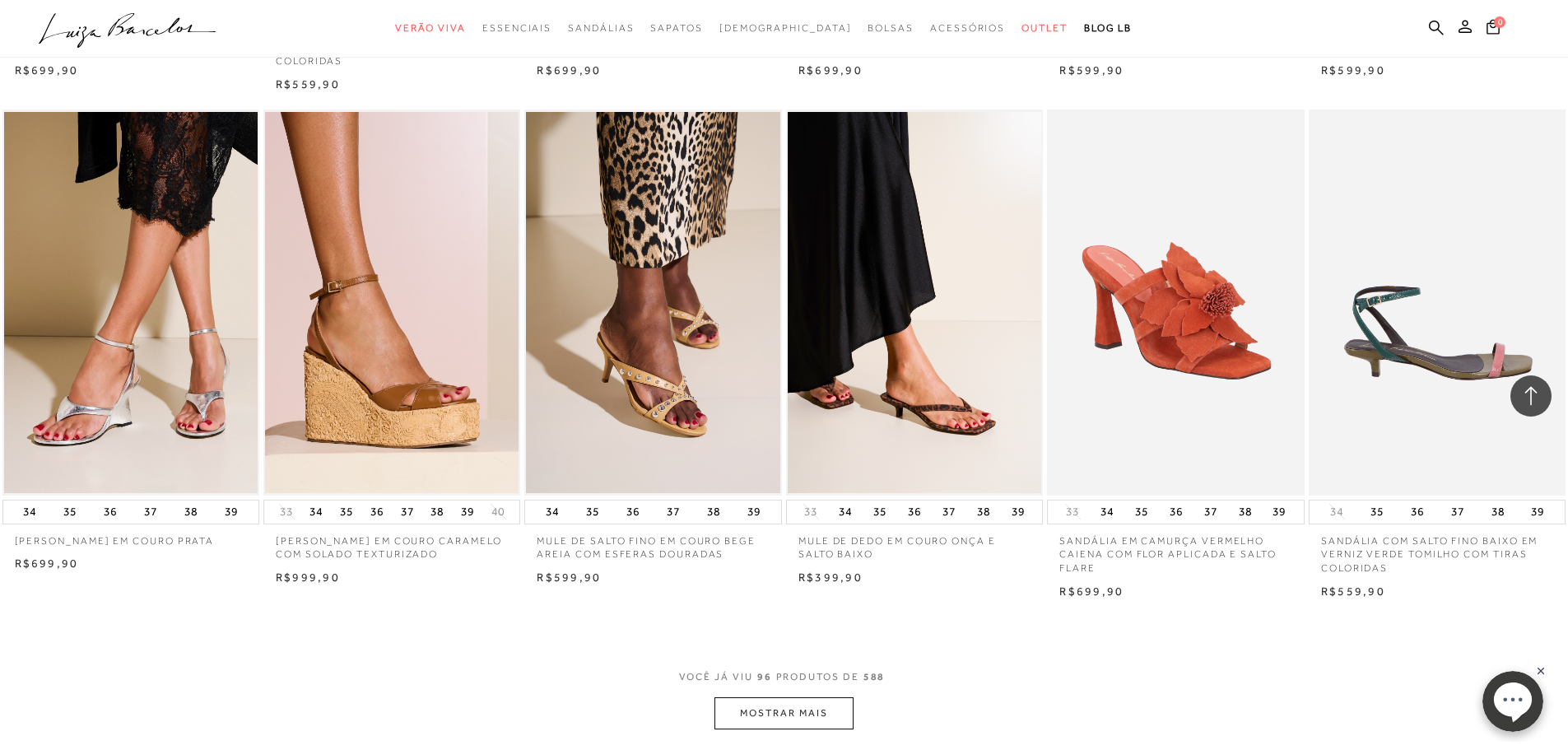
scroll to position [7653, 0]
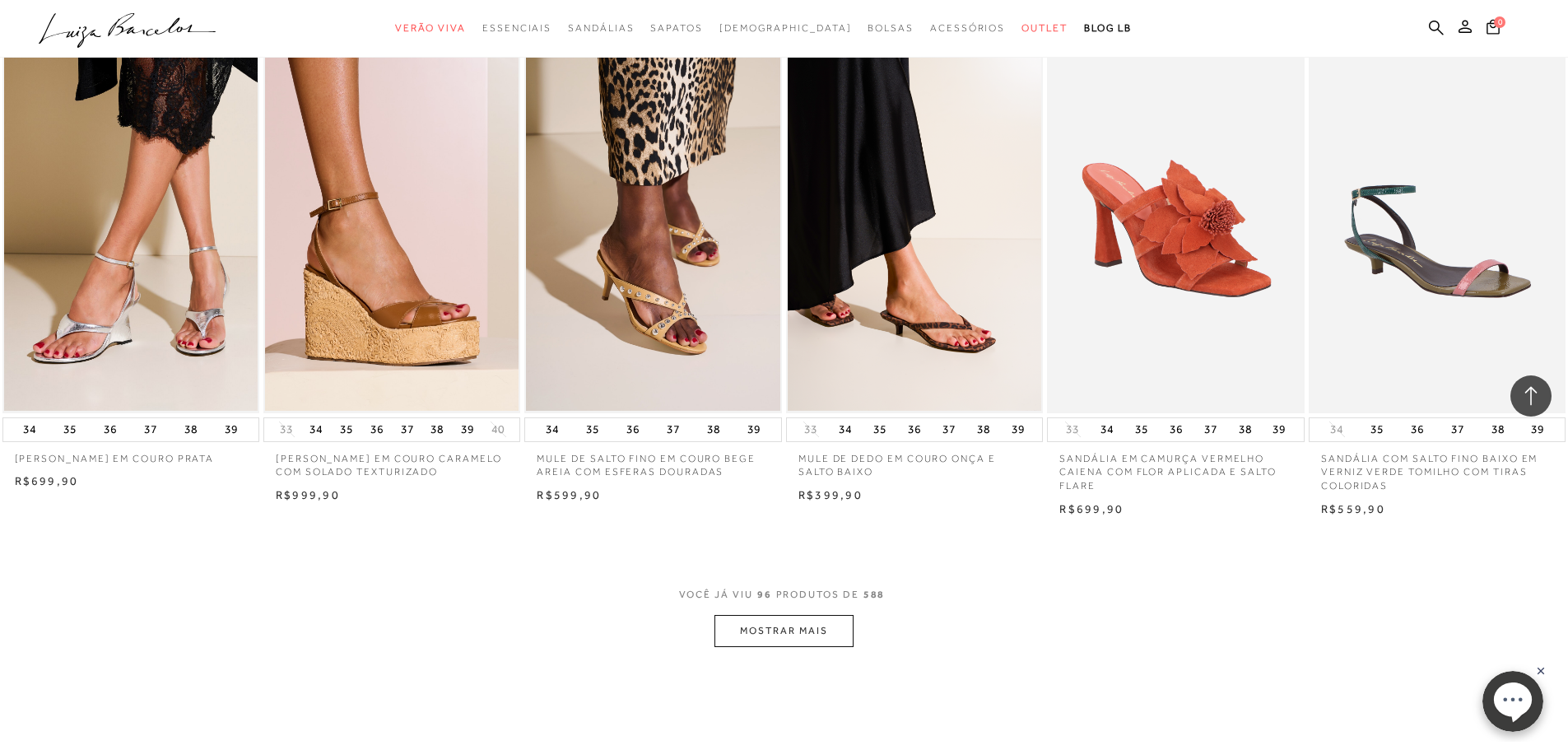
click at [794, 638] on button "MOSTRAR MAIS" at bounding box center [783, 631] width 138 height 32
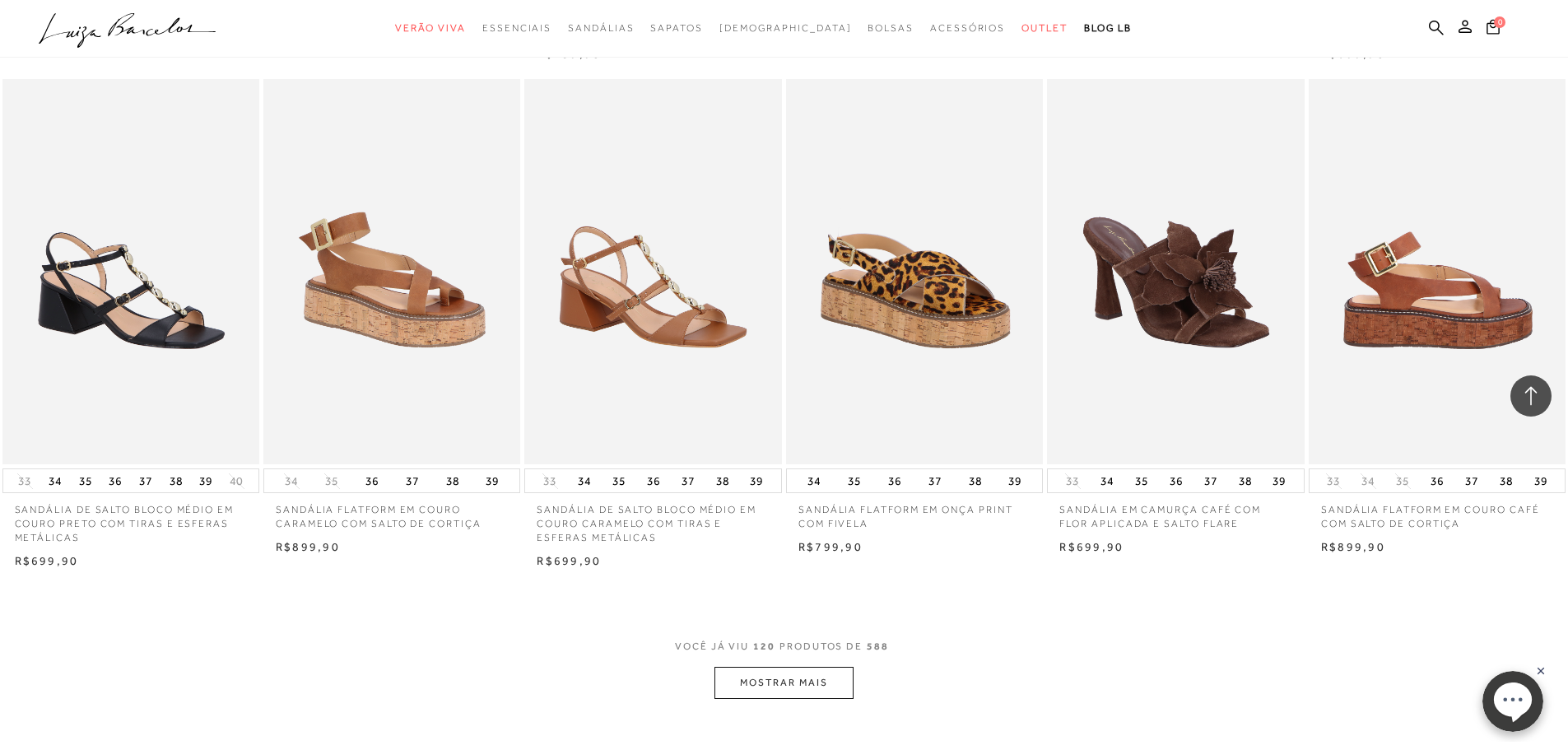
scroll to position [9710, 0]
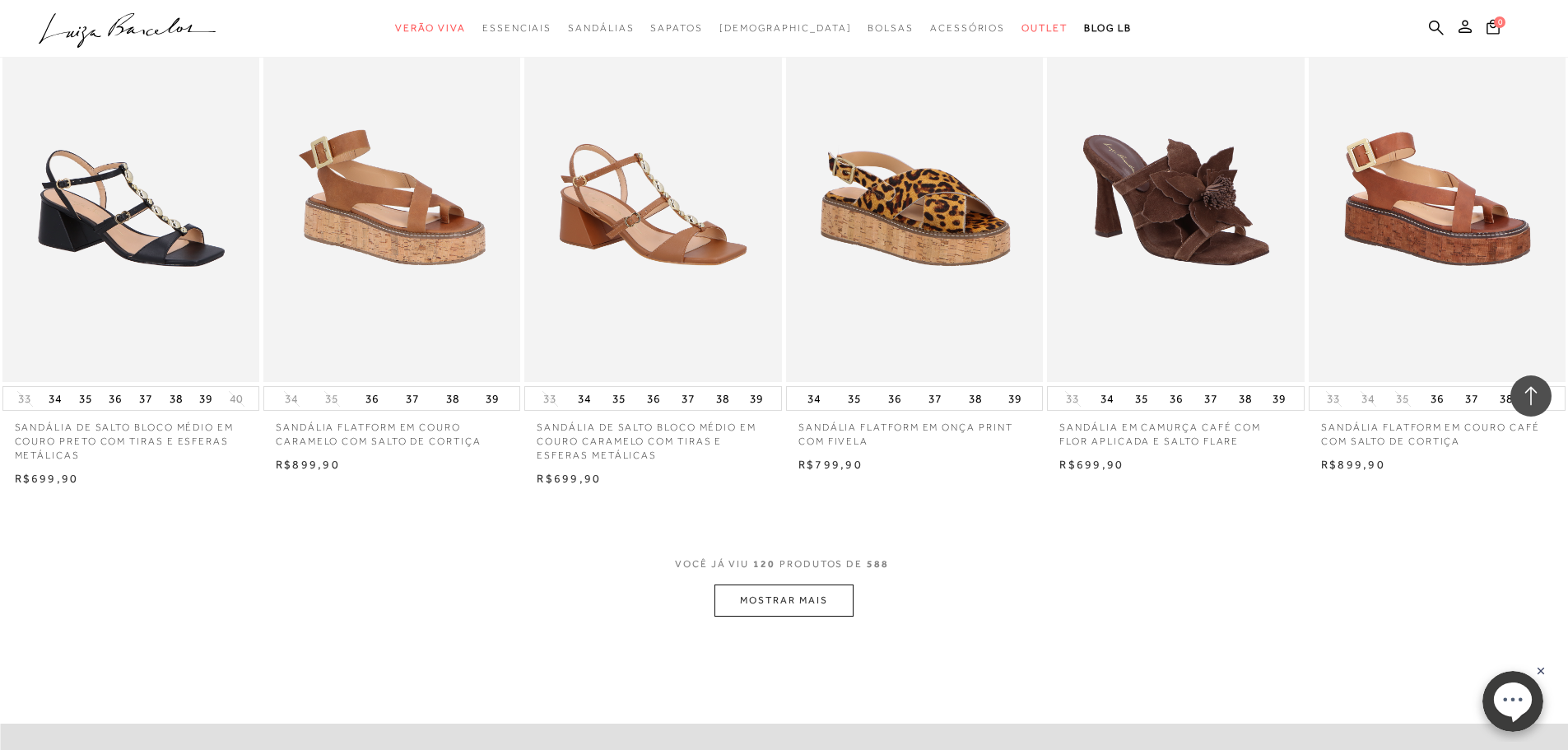
click at [789, 599] on button "MOSTRAR MAIS" at bounding box center [783, 600] width 138 height 32
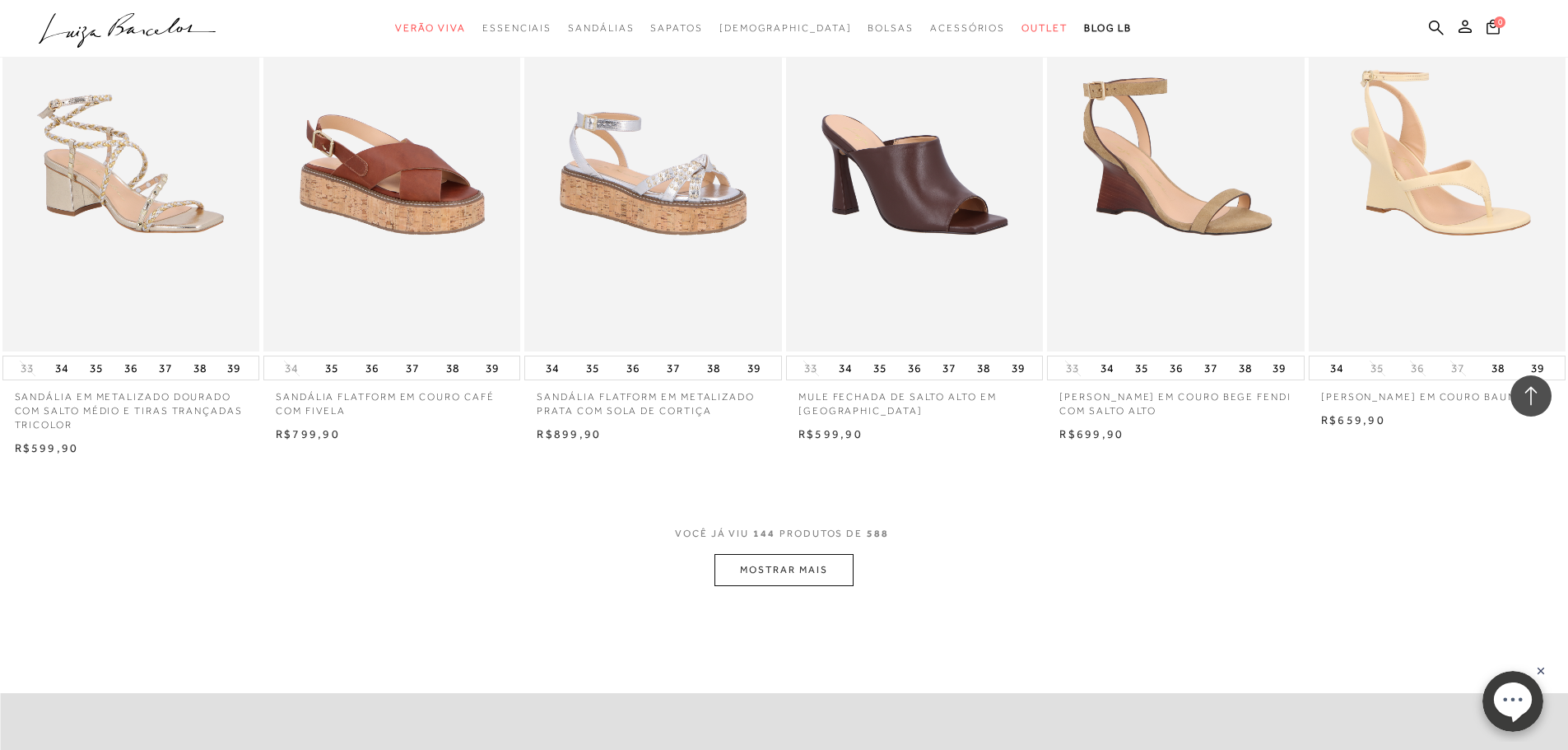
scroll to position [11849, 0]
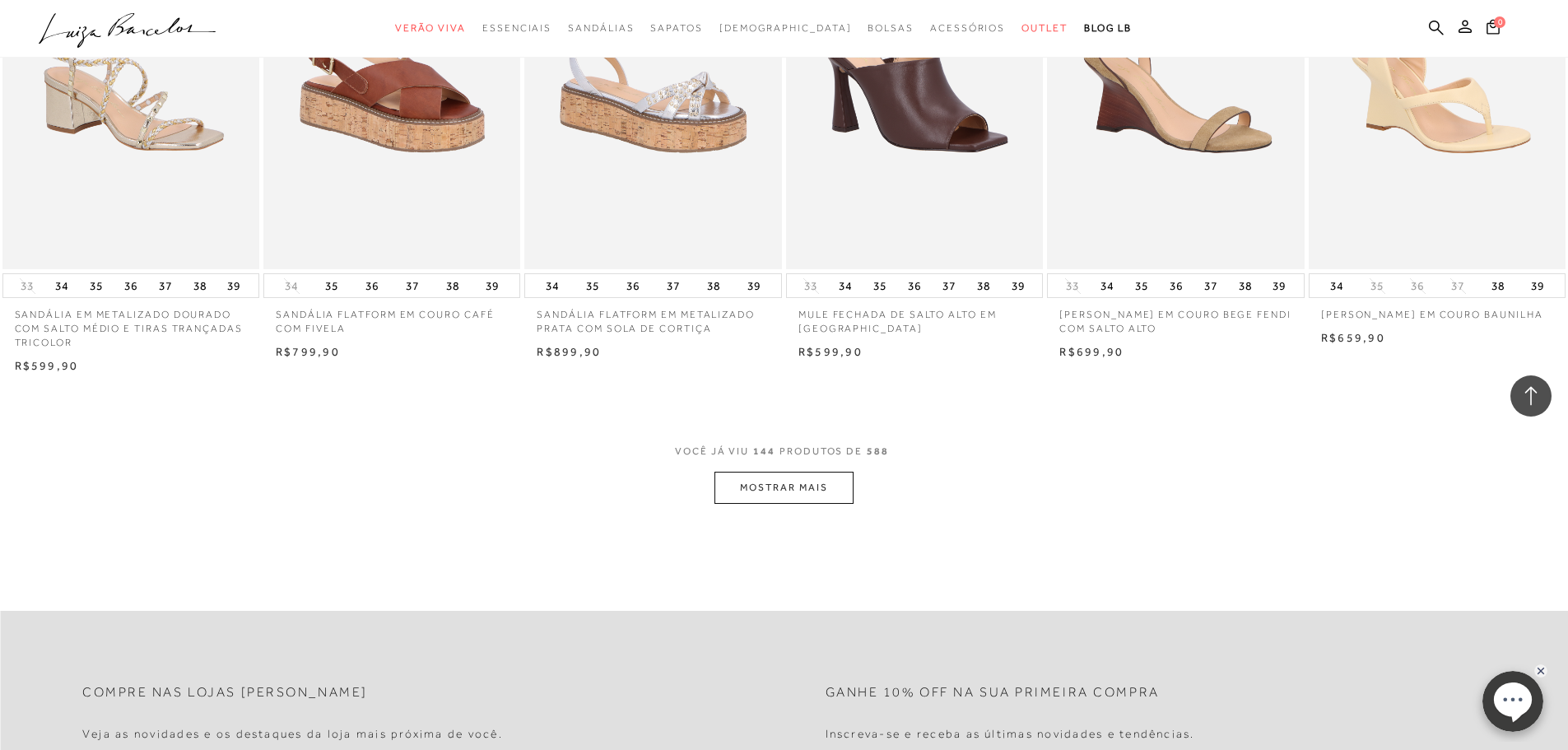
click at [784, 489] on button "MOSTRAR MAIS" at bounding box center [783, 488] width 138 height 32
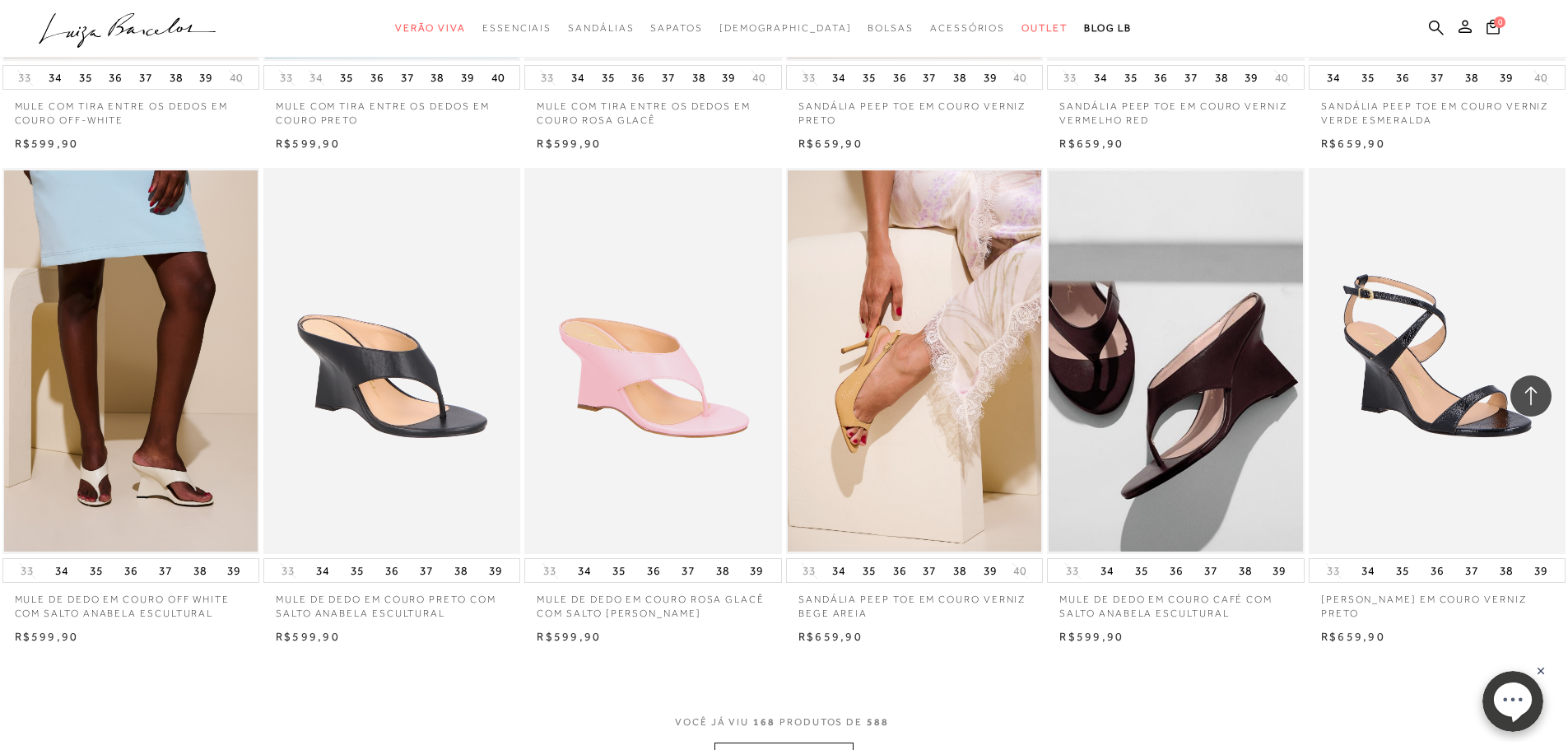
scroll to position [13907, 0]
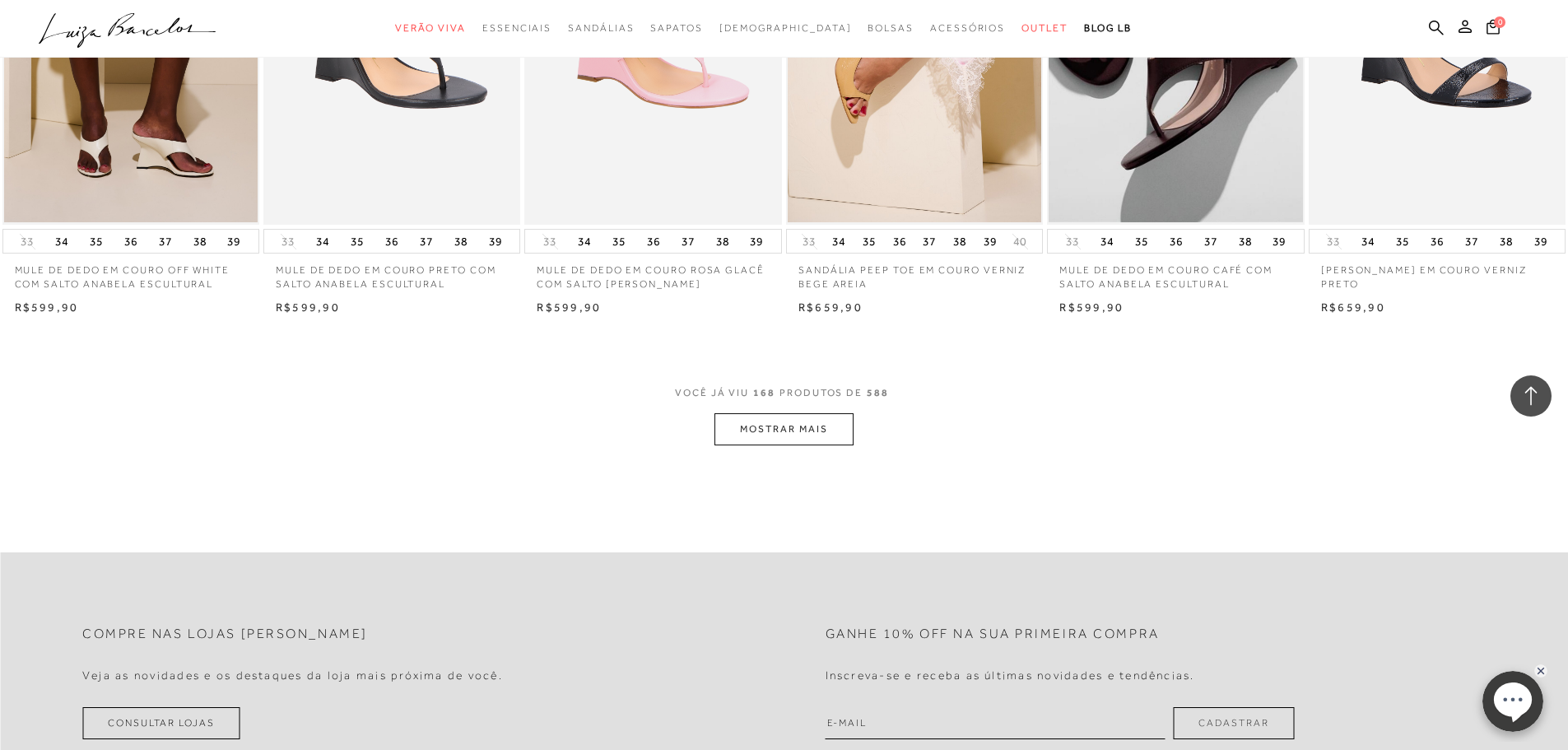
click at [792, 433] on button "MOSTRAR MAIS" at bounding box center [783, 429] width 138 height 32
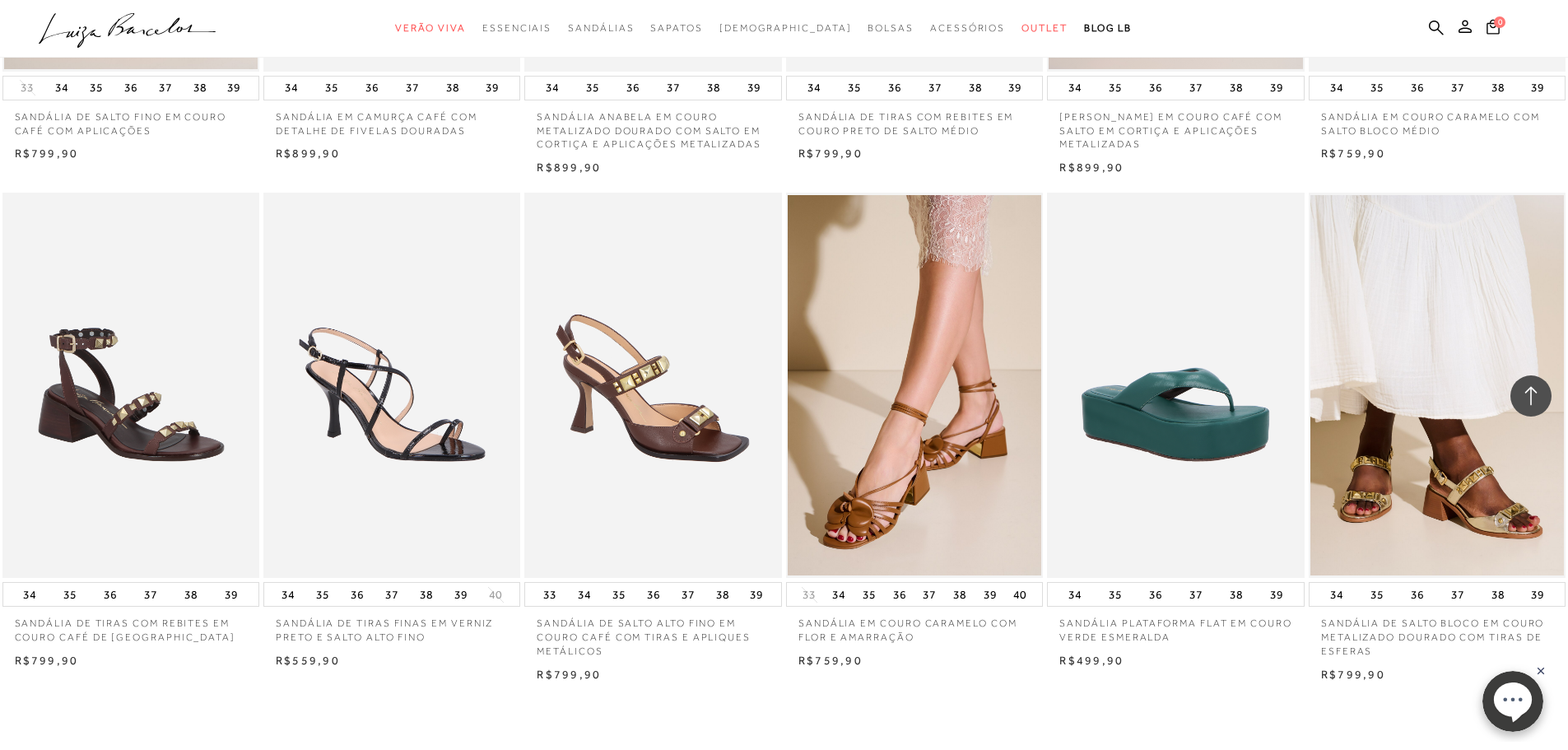
scroll to position [15718, 0]
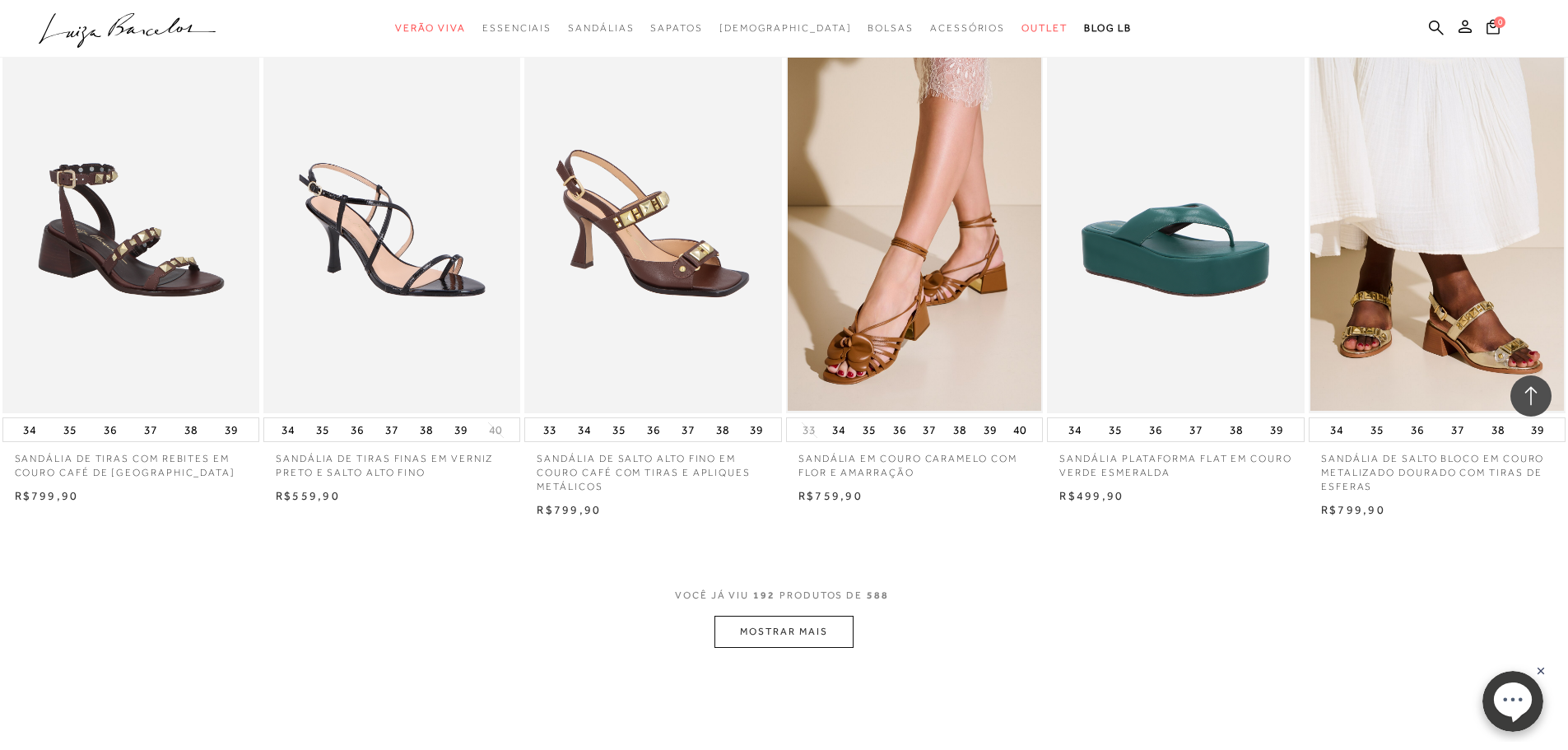
click at [802, 638] on button "MOSTRAR MAIS" at bounding box center [783, 632] width 138 height 32
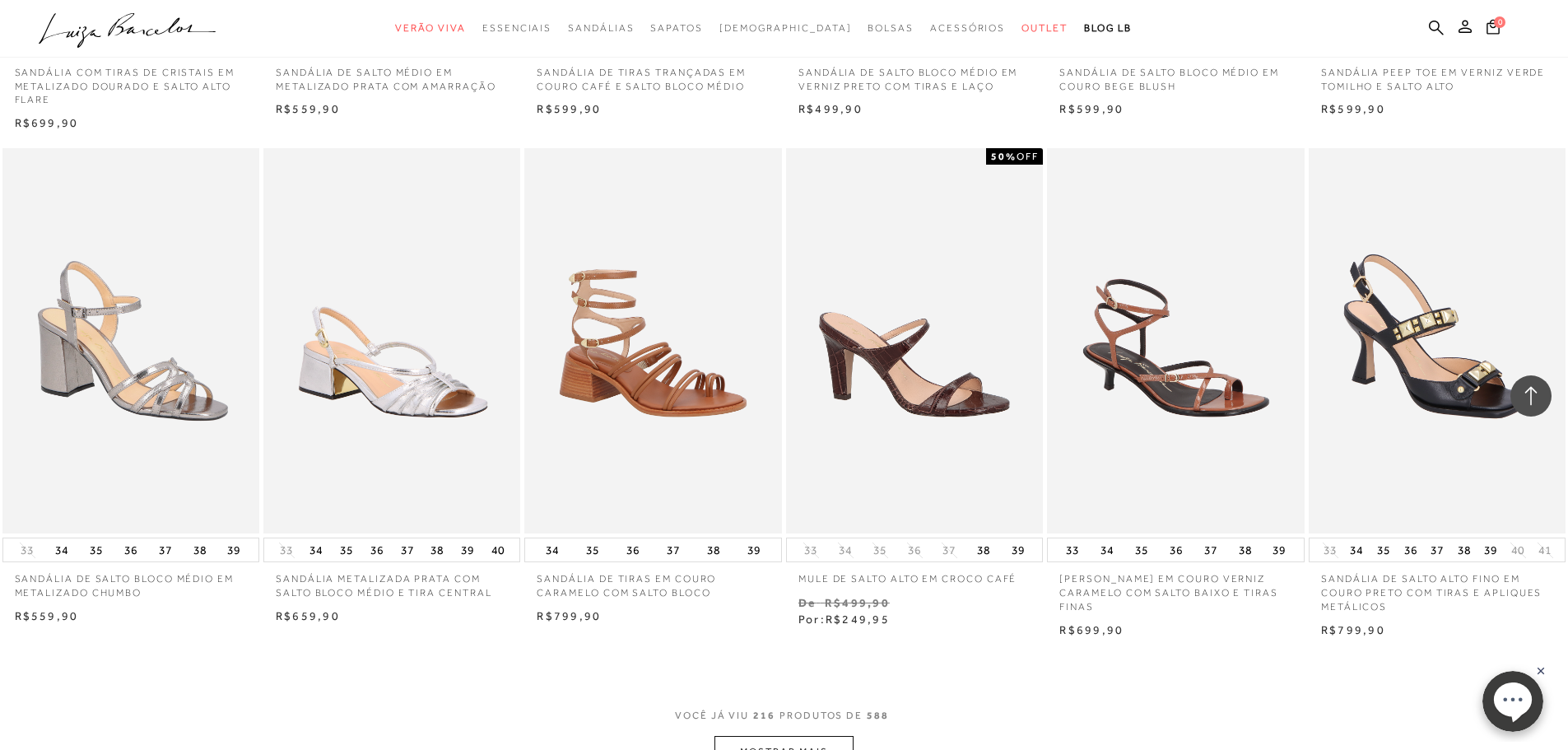
scroll to position [18022, 0]
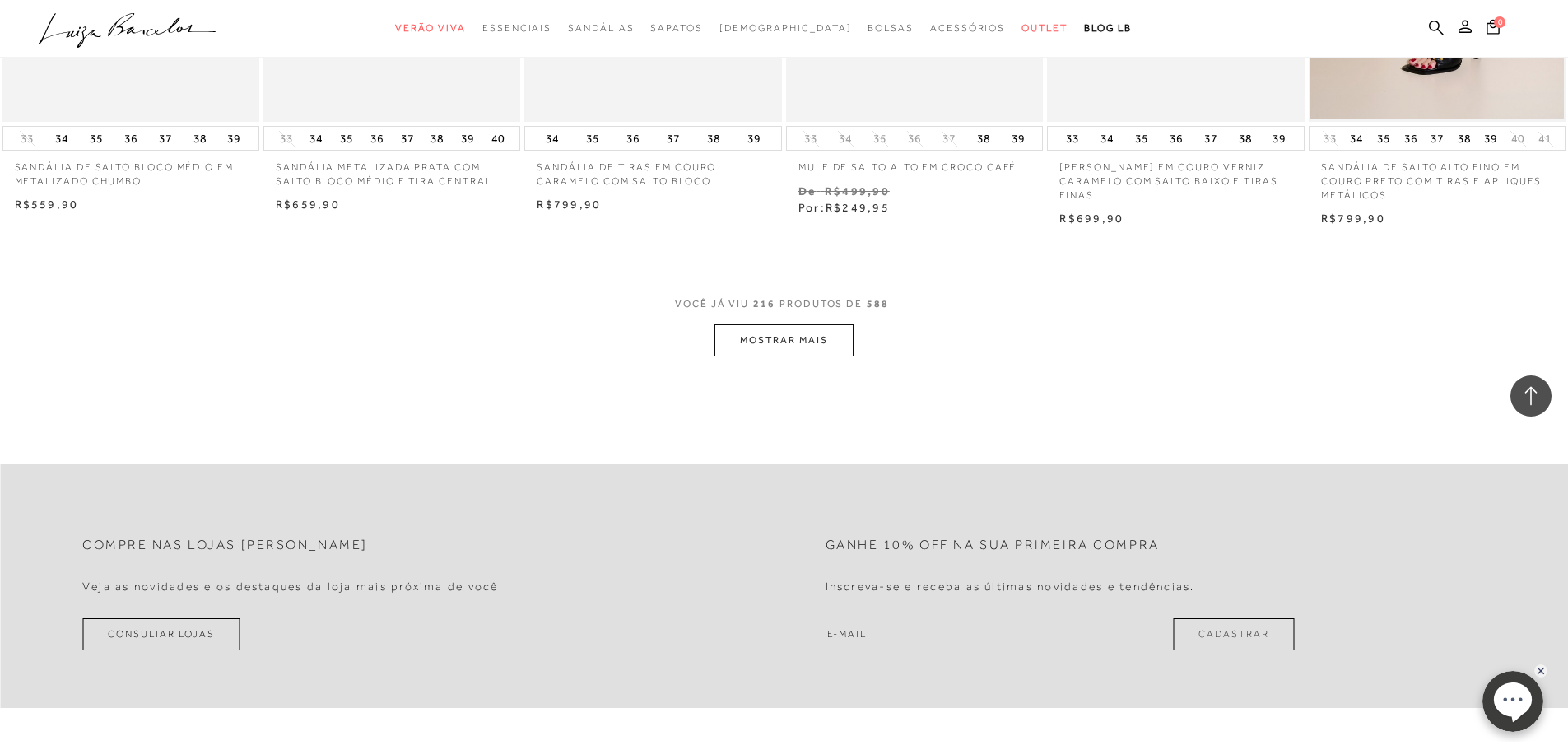
click at [795, 345] on button "MOSTRAR MAIS" at bounding box center [783, 341] width 138 height 32
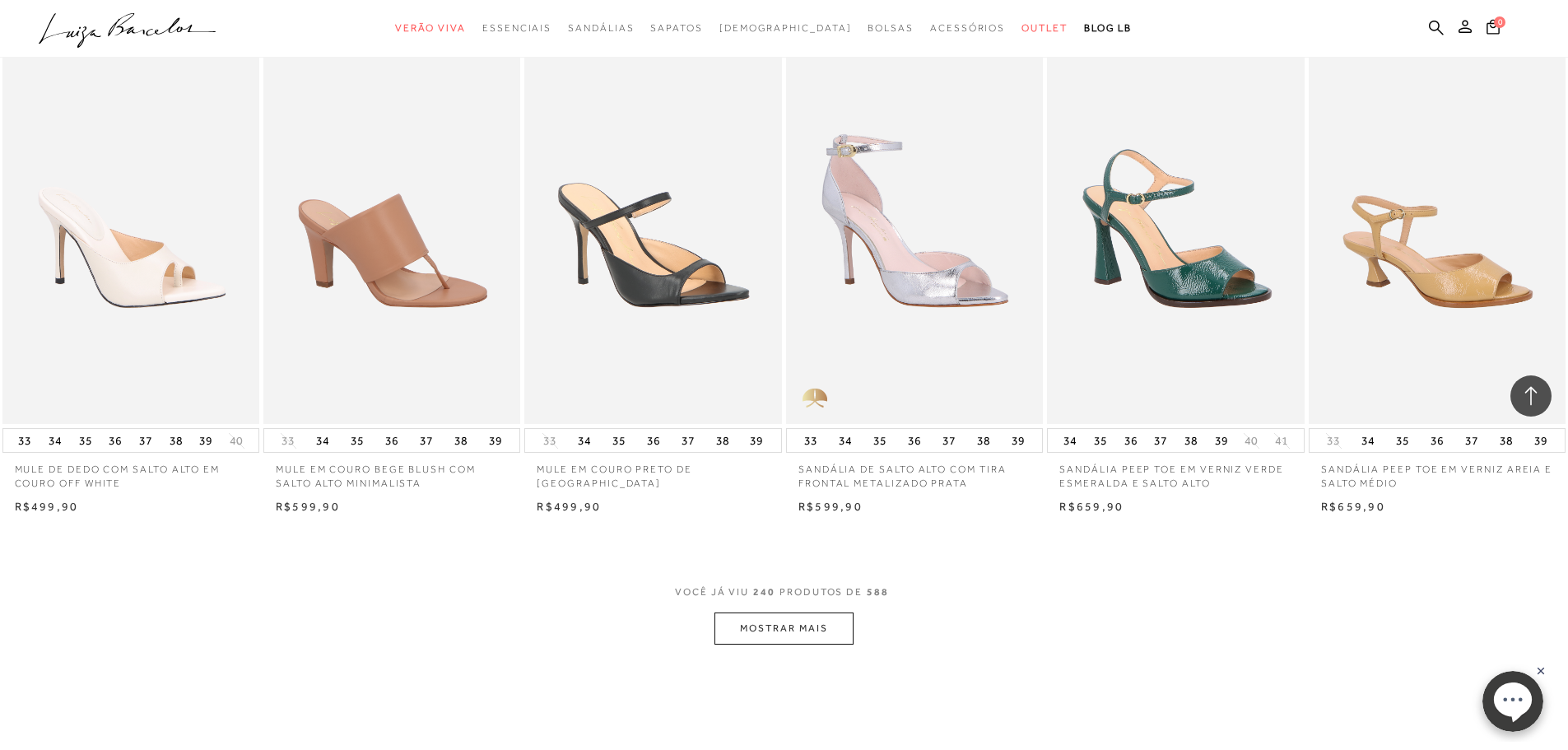
scroll to position [19832, 0]
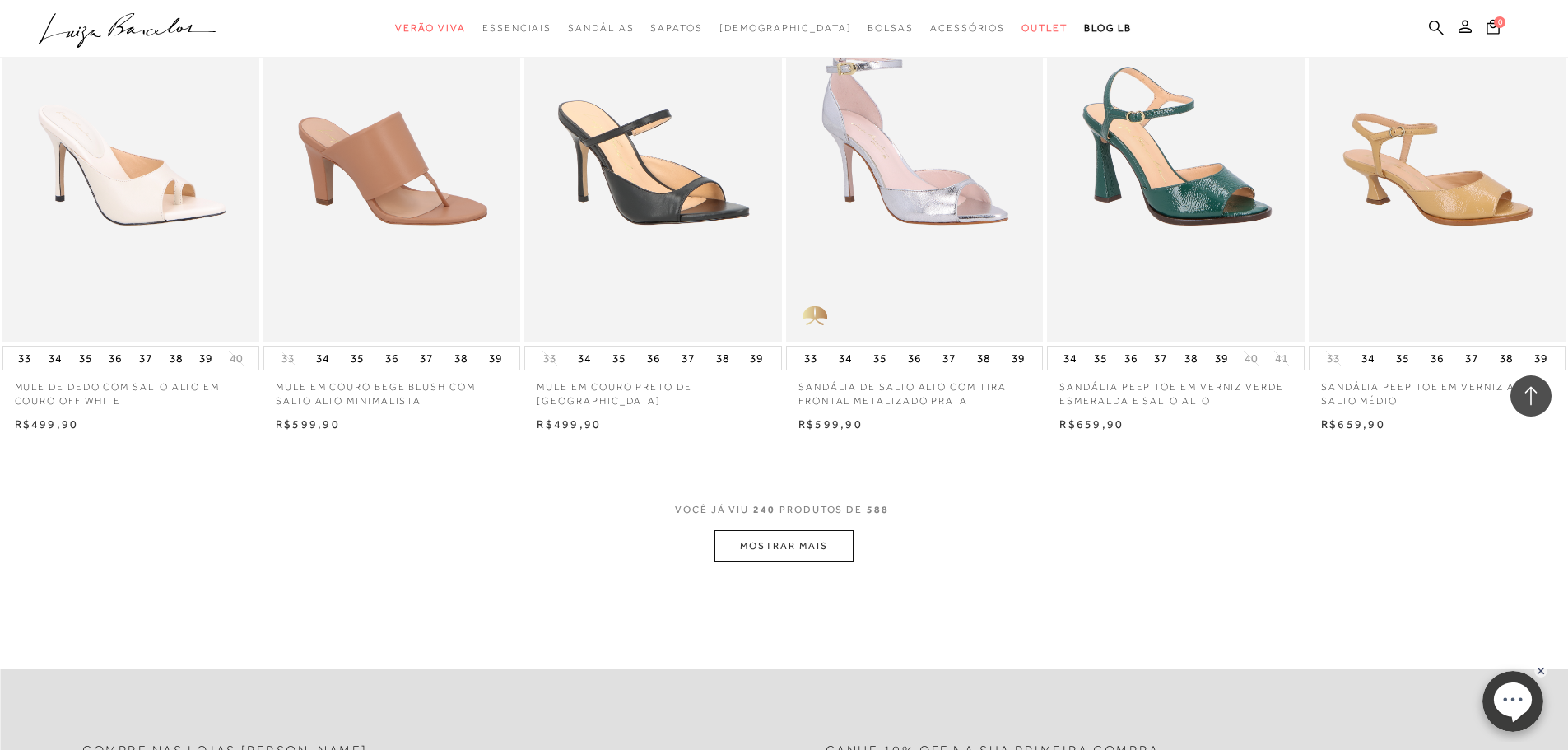
click at [802, 543] on button "MOSTRAR MAIS" at bounding box center [783, 546] width 138 height 32
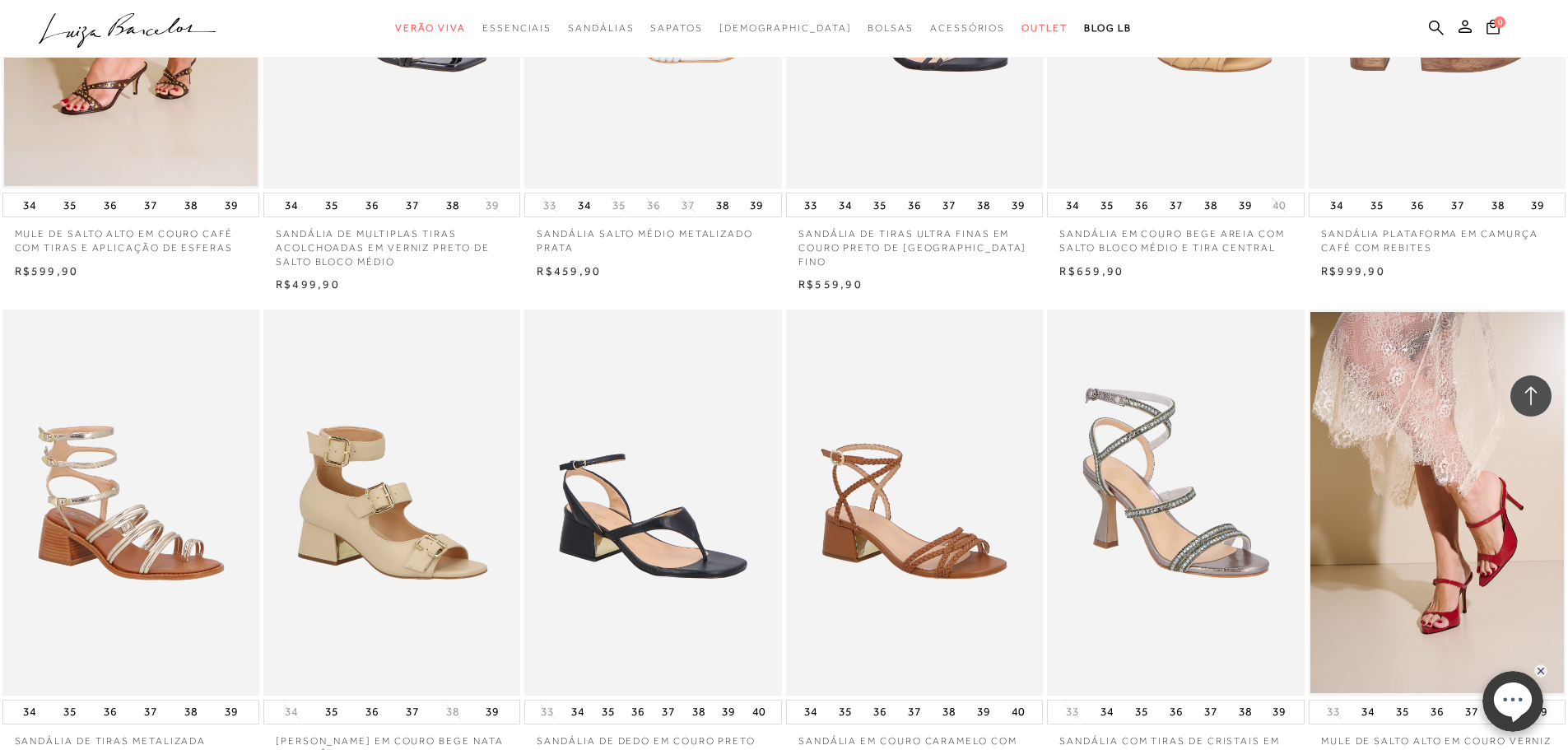
scroll to position [21807, 0]
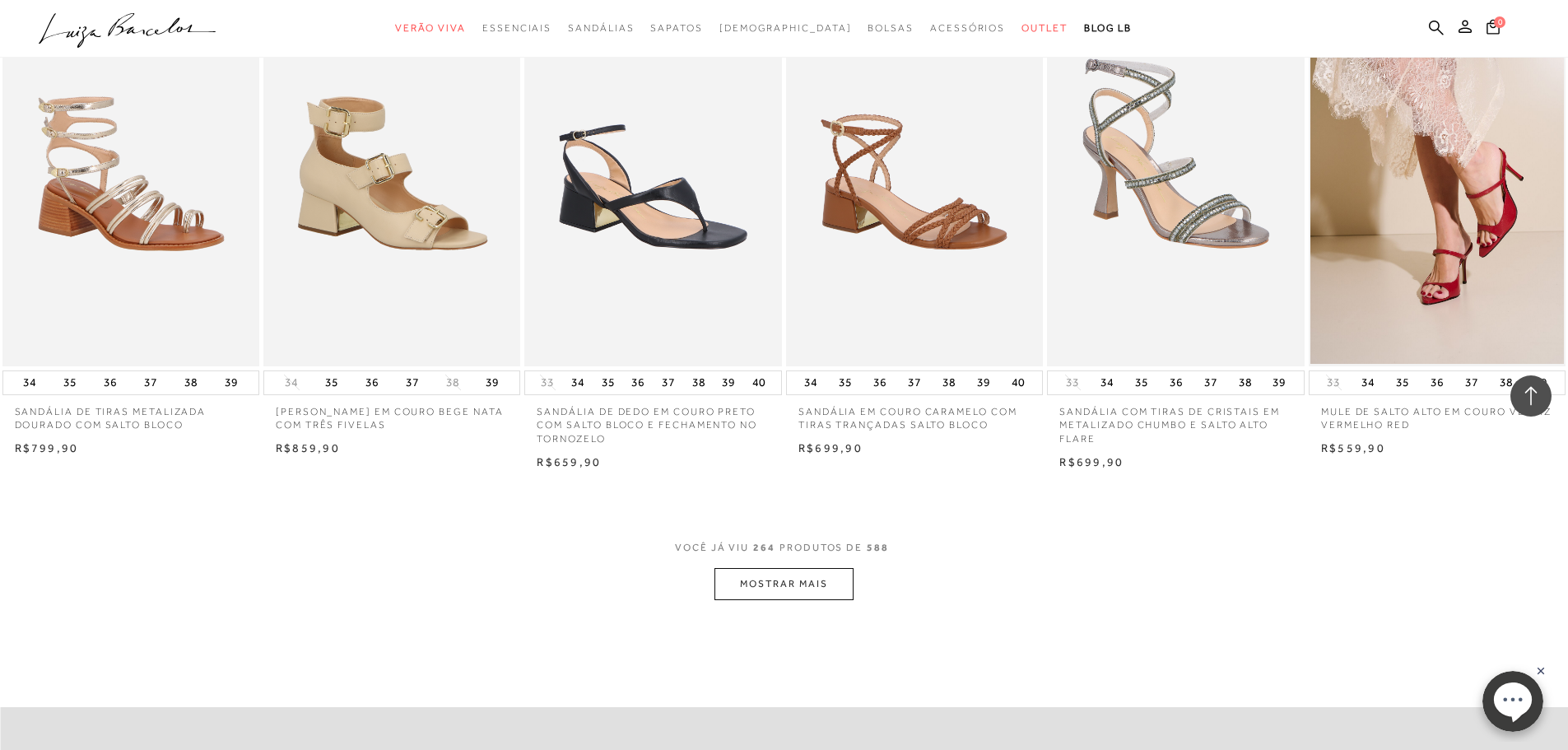
click at [760, 581] on button "MOSTRAR MAIS" at bounding box center [783, 584] width 138 height 32
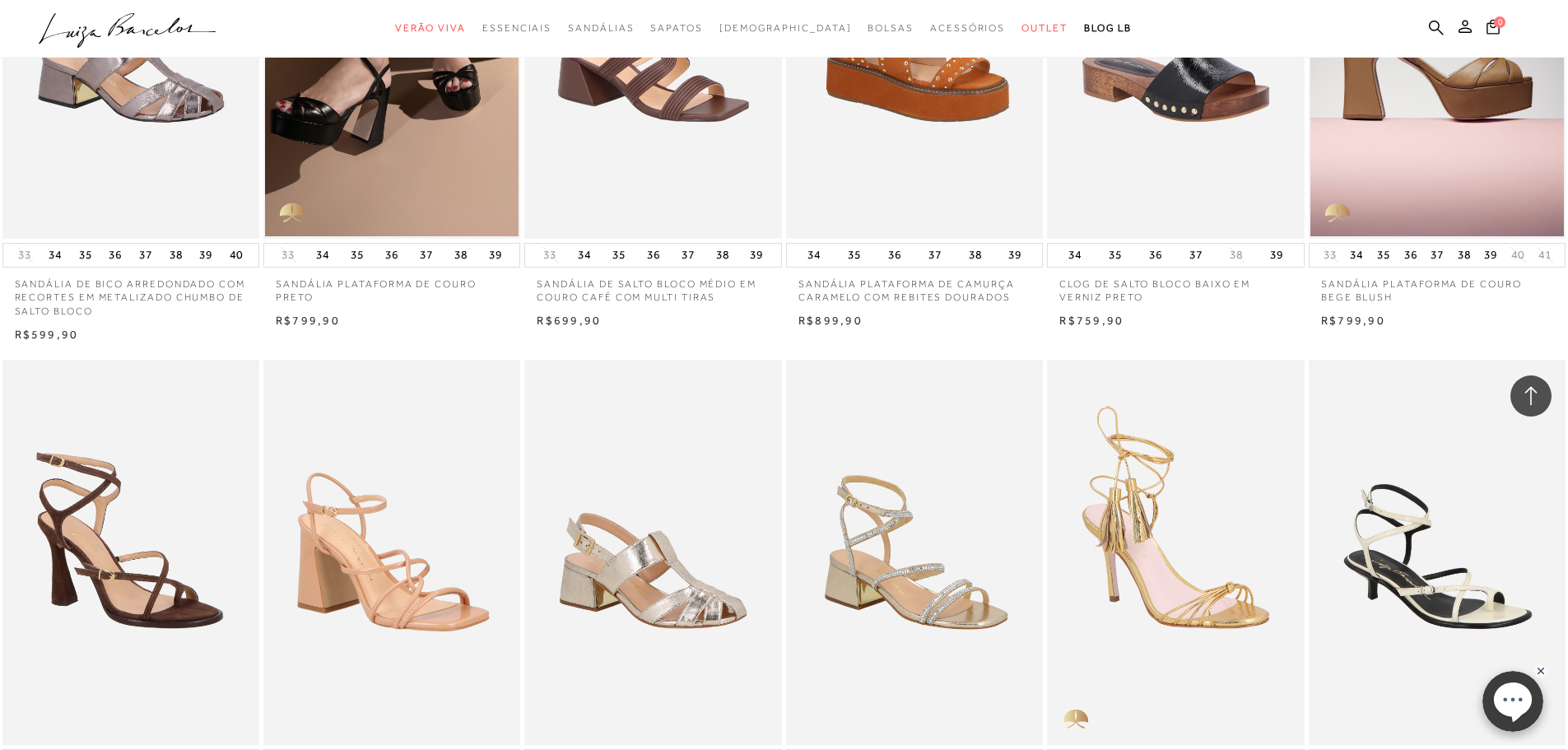
scroll to position [23864, 0]
